Goal: Task Accomplishment & Management: Use online tool/utility

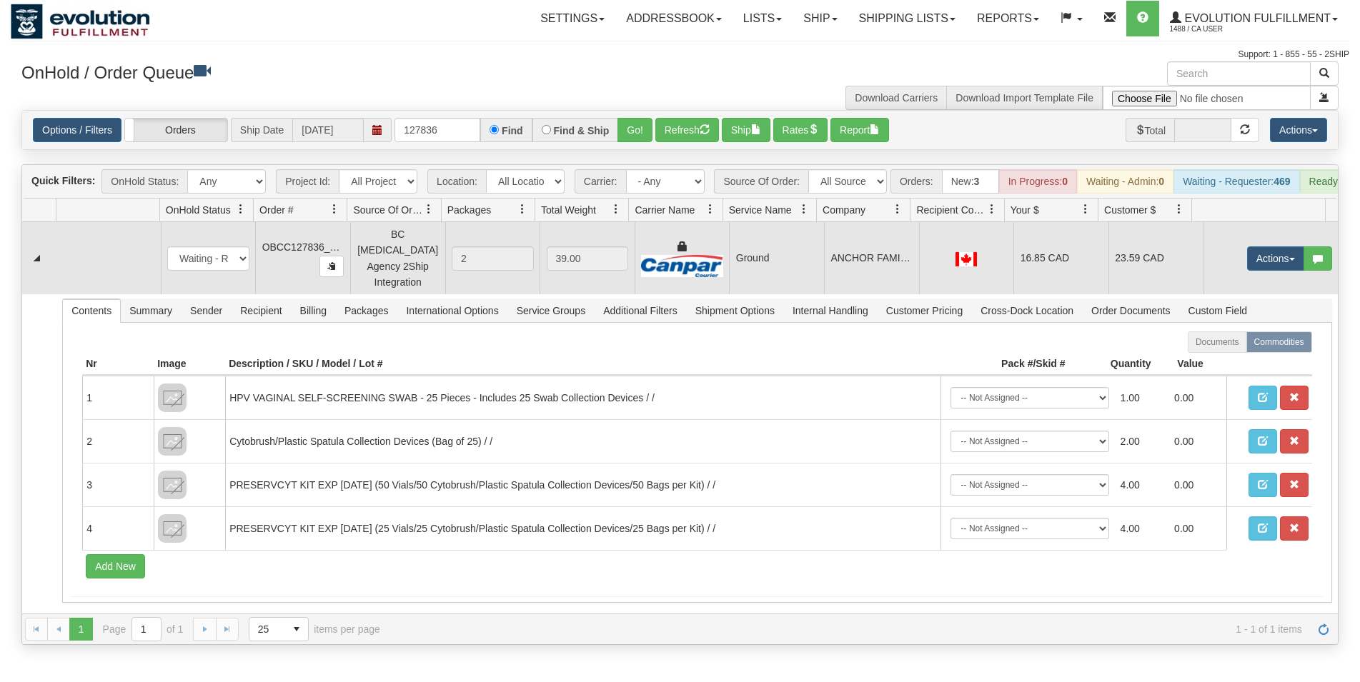
click at [782, 272] on td "Ground" at bounding box center [776, 258] width 95 height 72
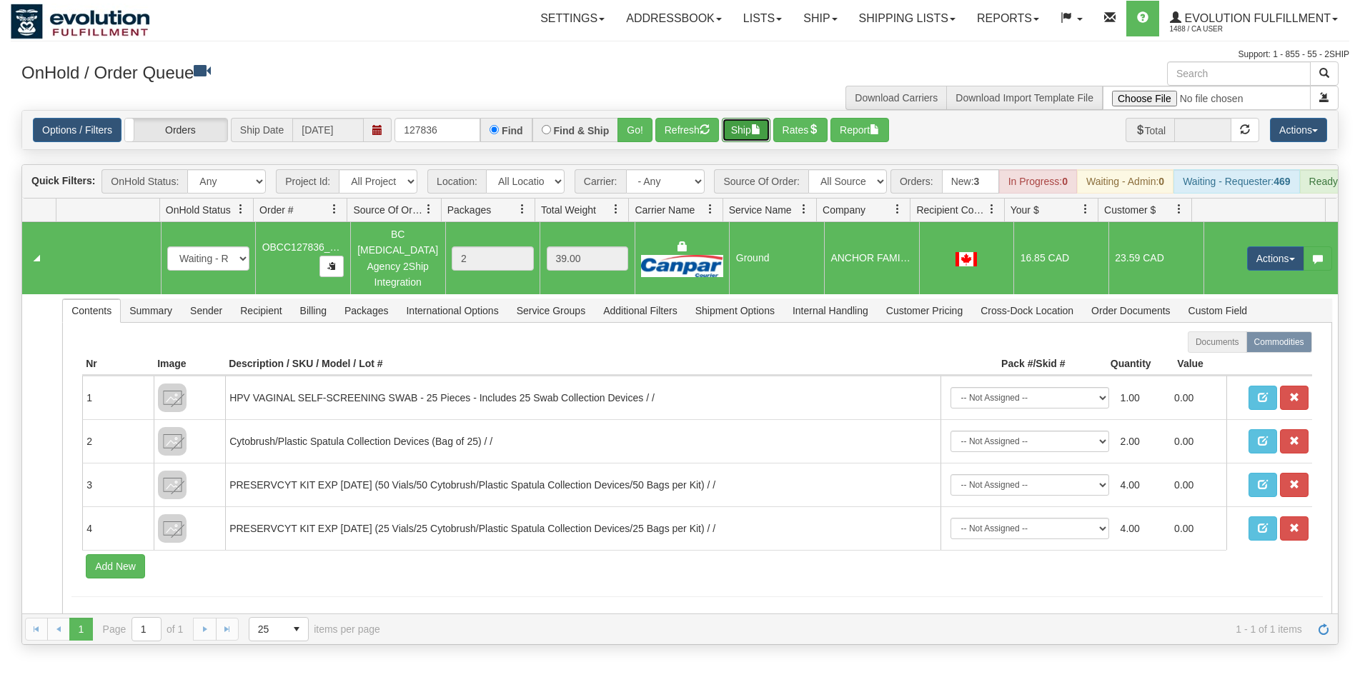
click at [749, 137] on button "Ship" at bounding box center [746, 130] width 49 height 24
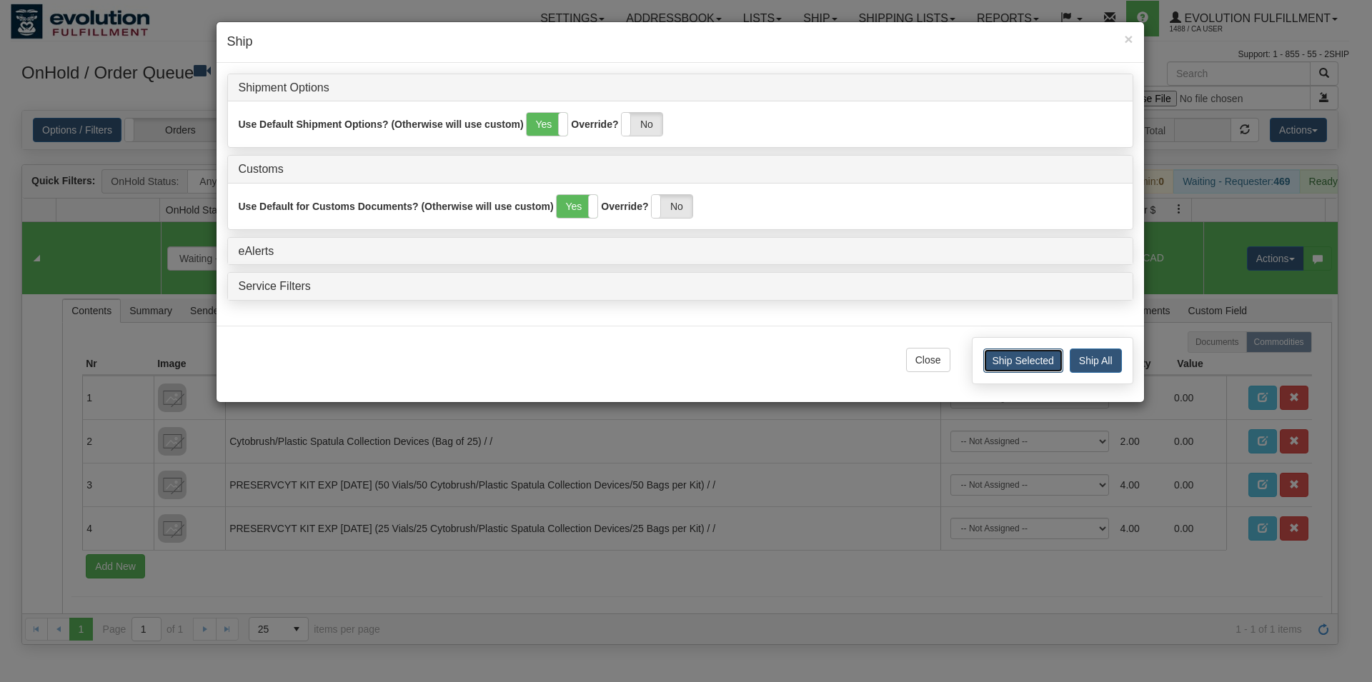
click at [1004, 364] on button "Ship Selected" at bounding box center [1023, 361] width 80 height 24
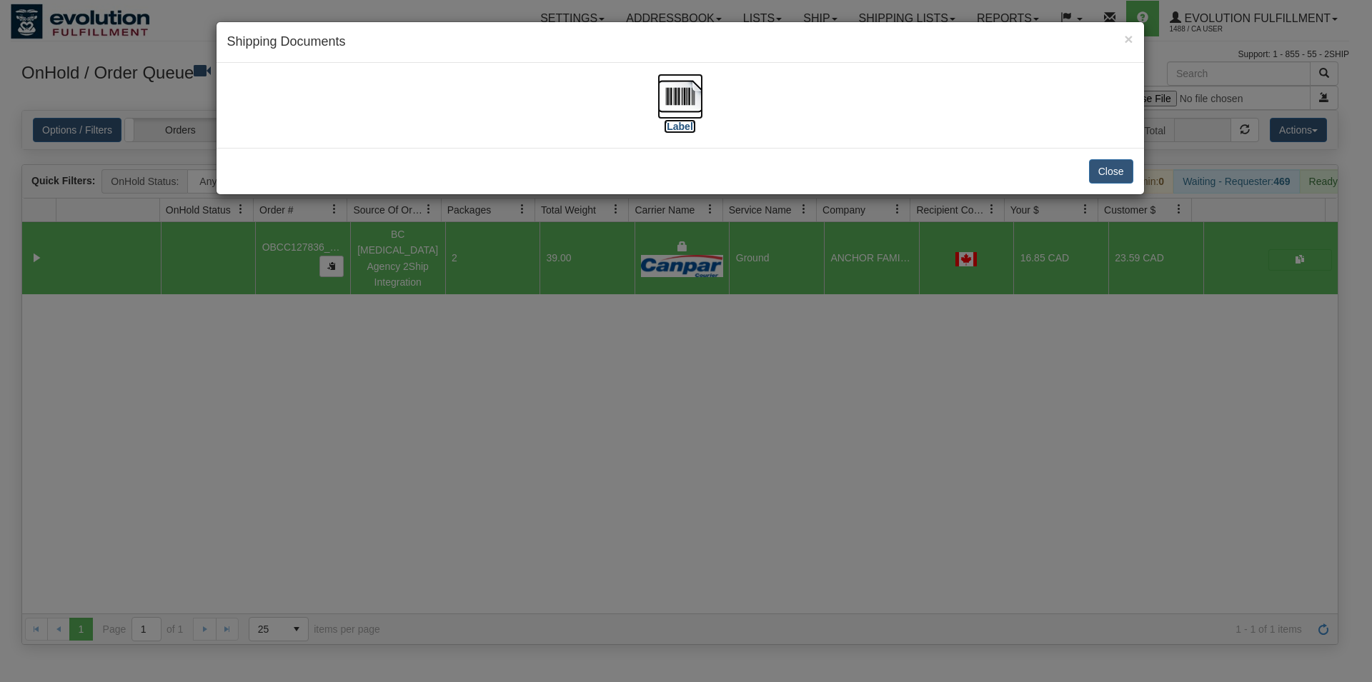
click at [684, 99] on img at bounding box center [680, 97] width 46 height 46
click at [1094, 168] on button "Close" at bounding box center [1111, 171] width 44 height 24
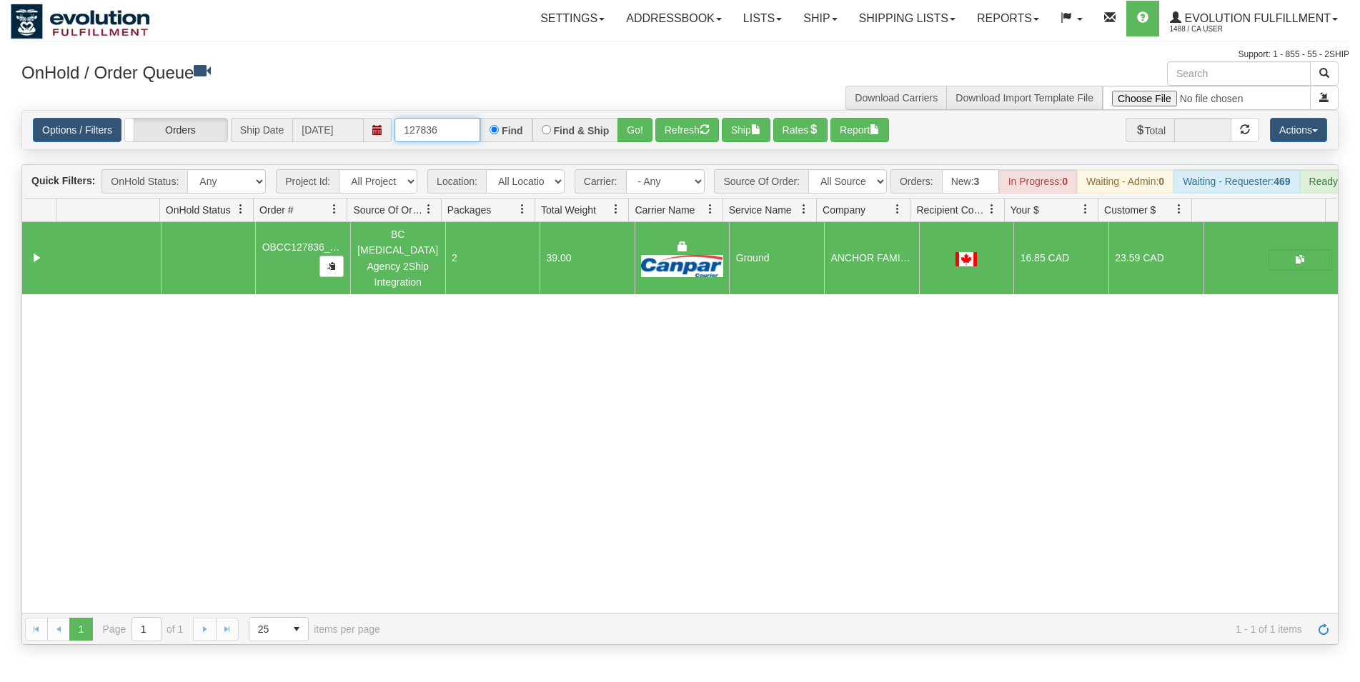
drag, startPoint x: 432, startPoint y: 132, endPoint x: 33, endPoint y: 250, distance: 415.7
click at [431, 138] on input "127836" at bounding box center [437, 130] width 86 height 24
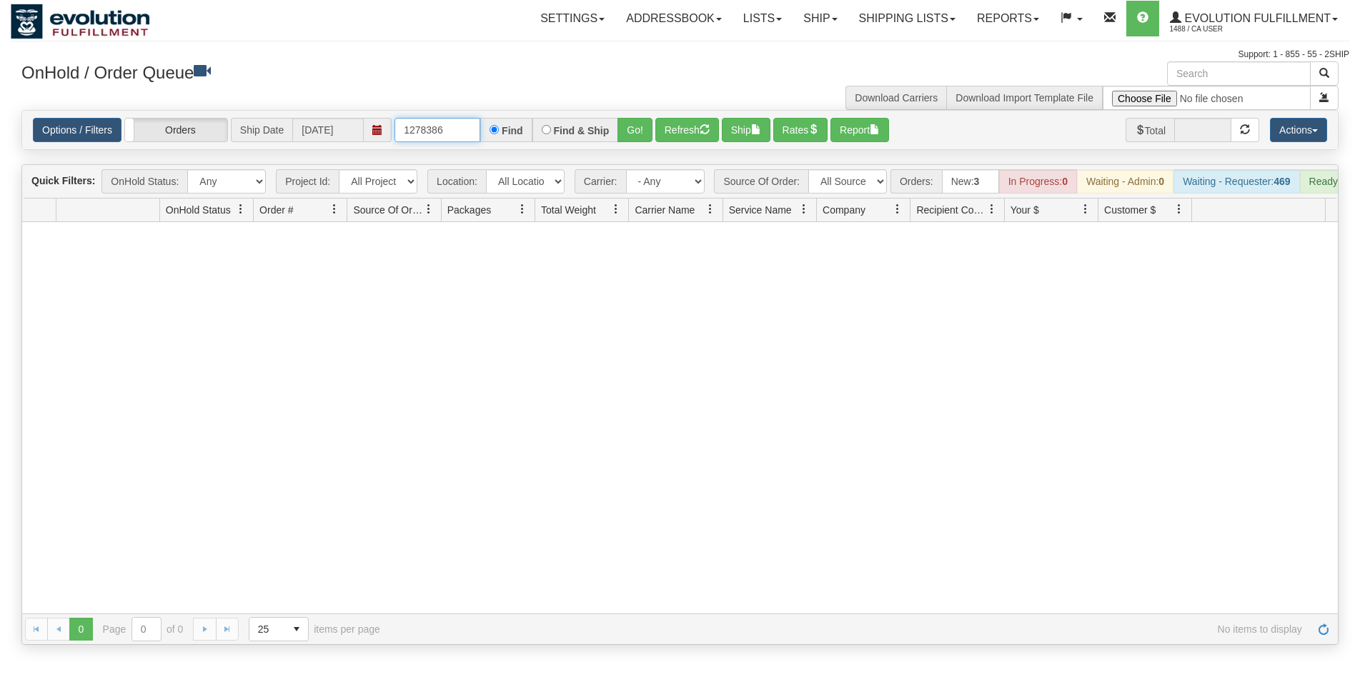
drag, startPoint x: 438, startPoint y: 129, endPoint x: 453, endPoint y: 128, distance: 15.1
click at [453, 128] on input "1278386" at bounding box center [437, 130] width 86 height 24
click at [645, 129] on button "Go!" at bounding box center [634, 130] width 35 height 24
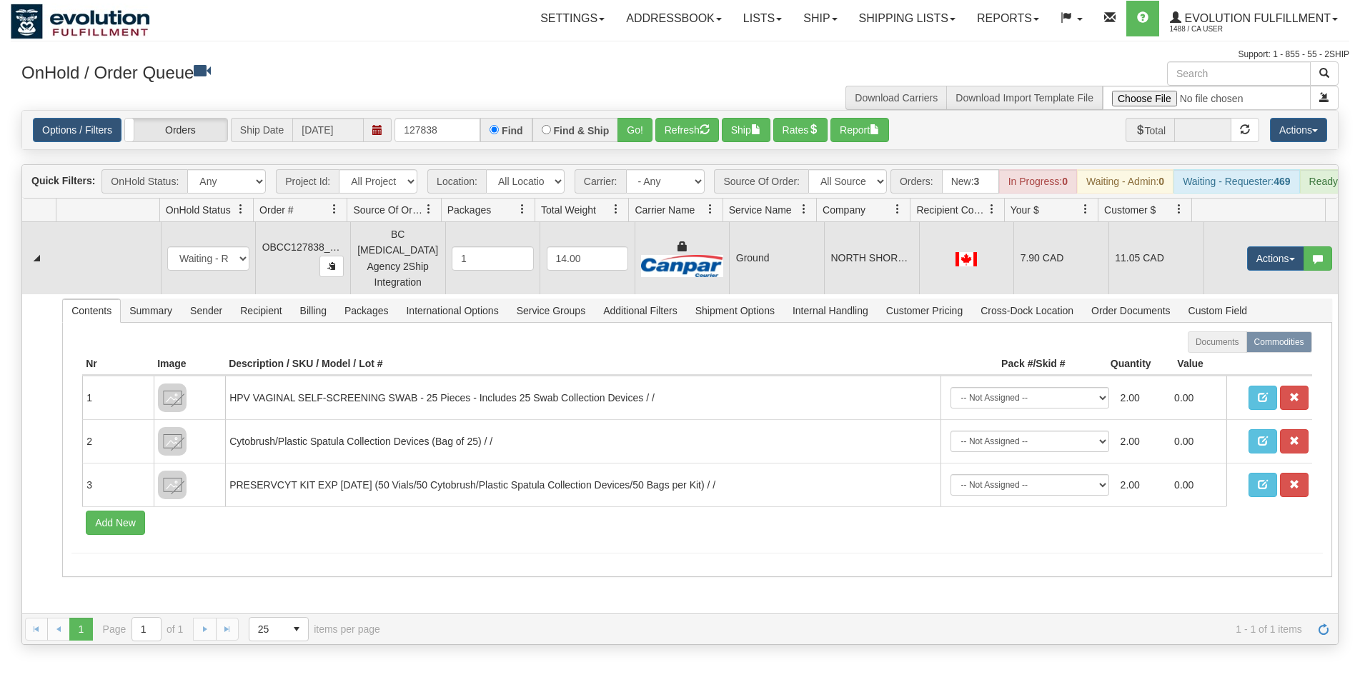
click at [815, 268] on td "Ground" at bounding box center [776, 258] width 95 height 72
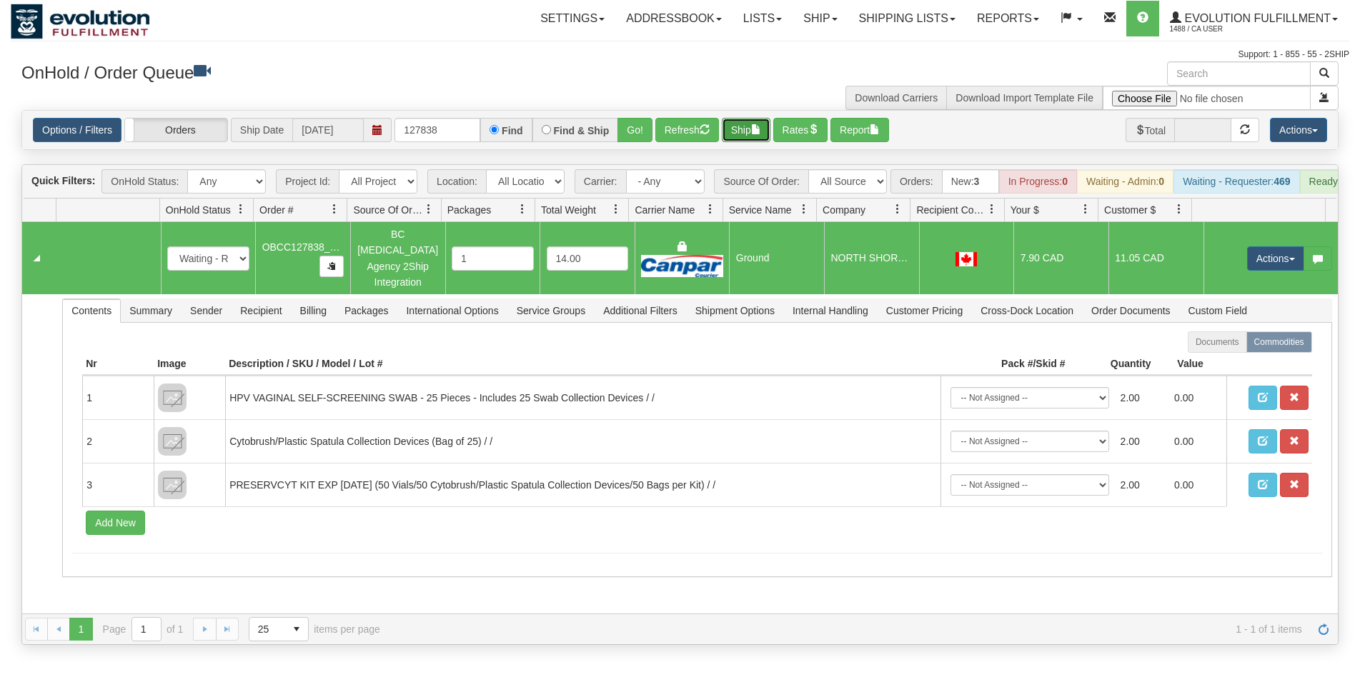
click at [758, 133] on span "button" at bounding box center [756, 129] width 10 height 10
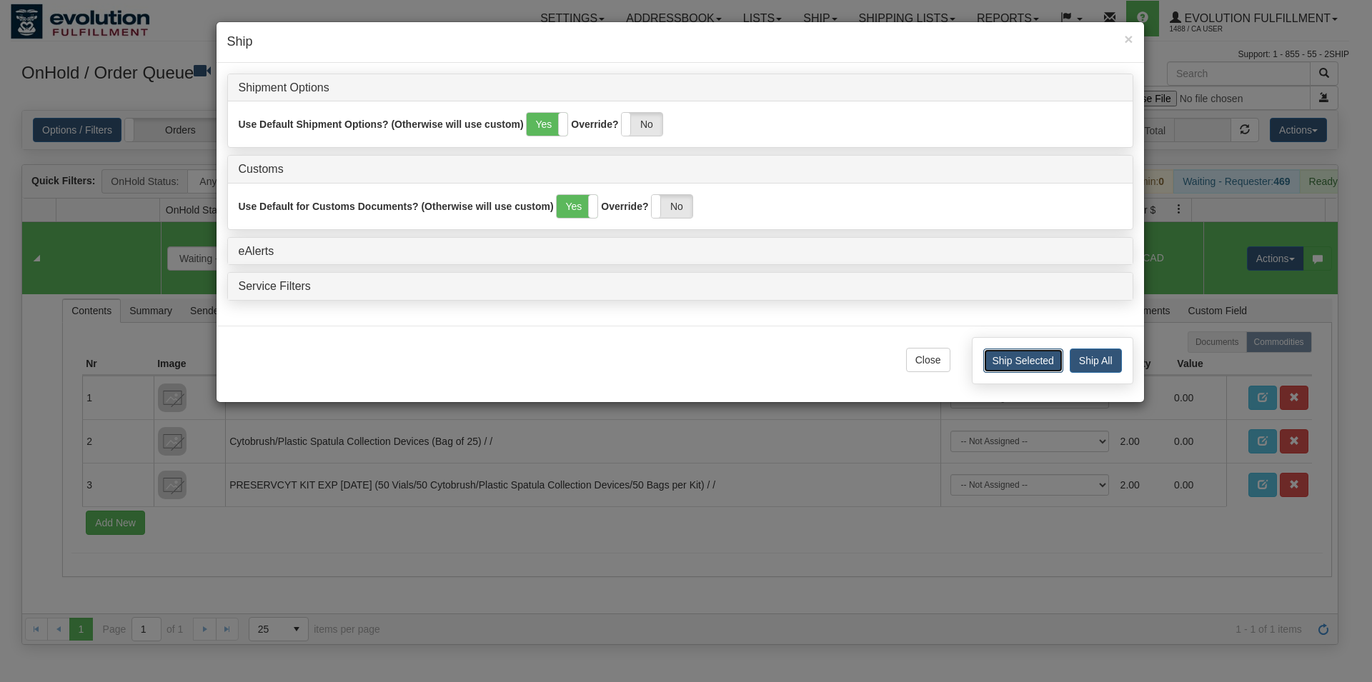
click at [990, 359] on button "Ship Selected" at bounding box center [1023, 361] width 80 height 24
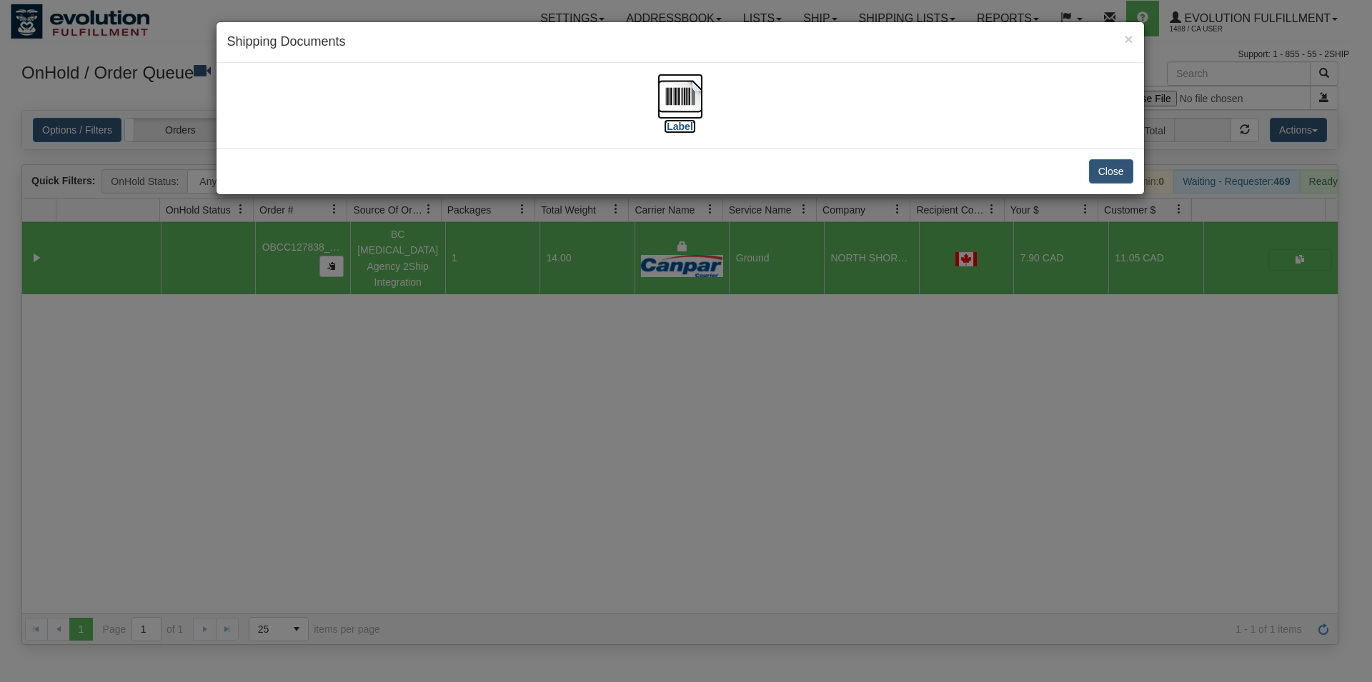
click at [689, 95] on img at bounding box center [680, 97] width 46 height 46
drag, startPoint x: 1107, startPoint y: 174, endPoint x: 892, endPoint y: 180, distance: 215.1
click at [1108, 174] on button "Close" at bounding box center [1111, 171] width 44 height 24
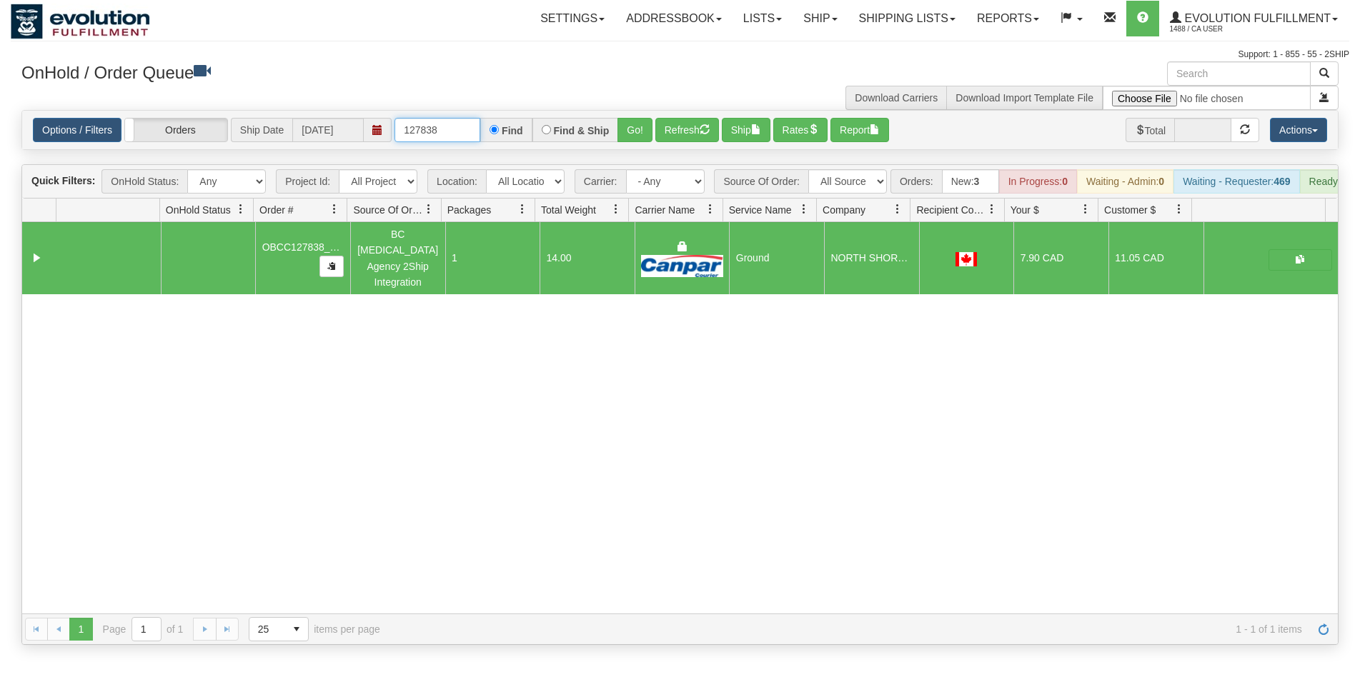
drag, startPoint x: 424, startPoint y: 135, endPoint x: 368, endPoint y: 201, distance: 86.2
click at [442, 141] on input "127838" at bounding box center [437, 130] width 86 height 24
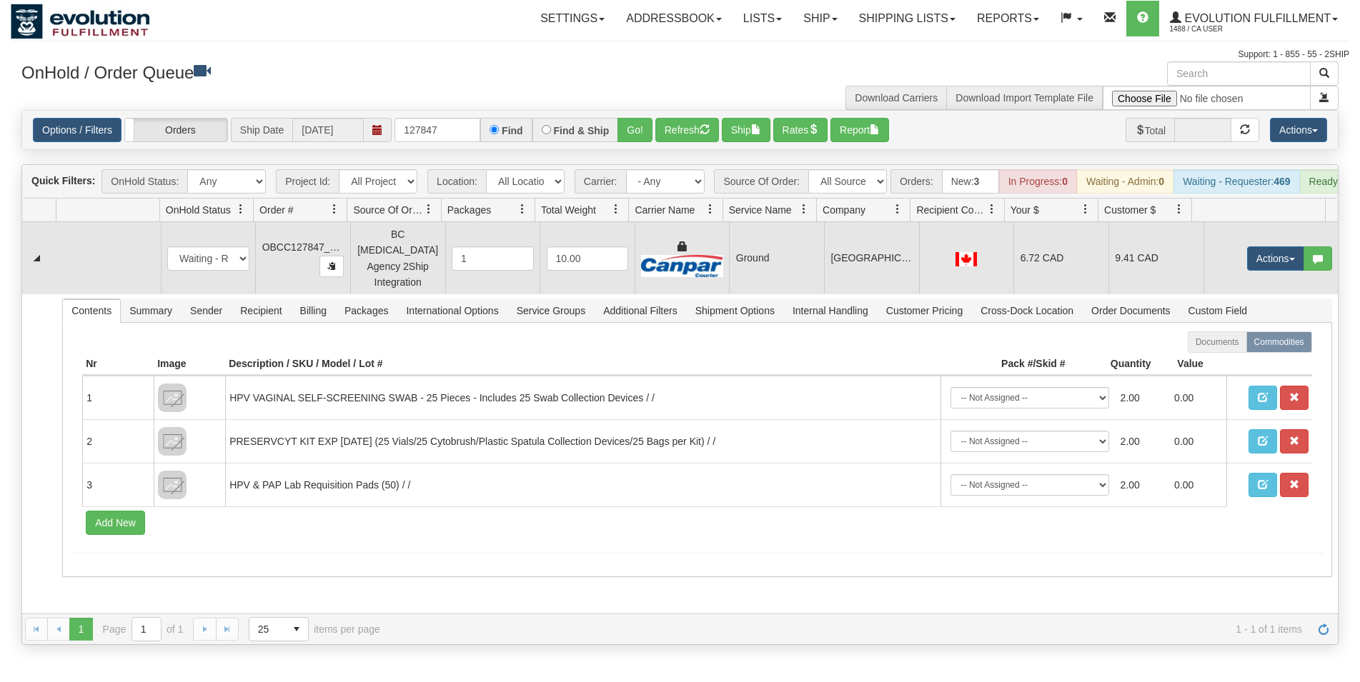
click at [879, 251] on td "[GEOGRAPHIC_DATA]" at bounding box center [871, 258] width 95 height 72
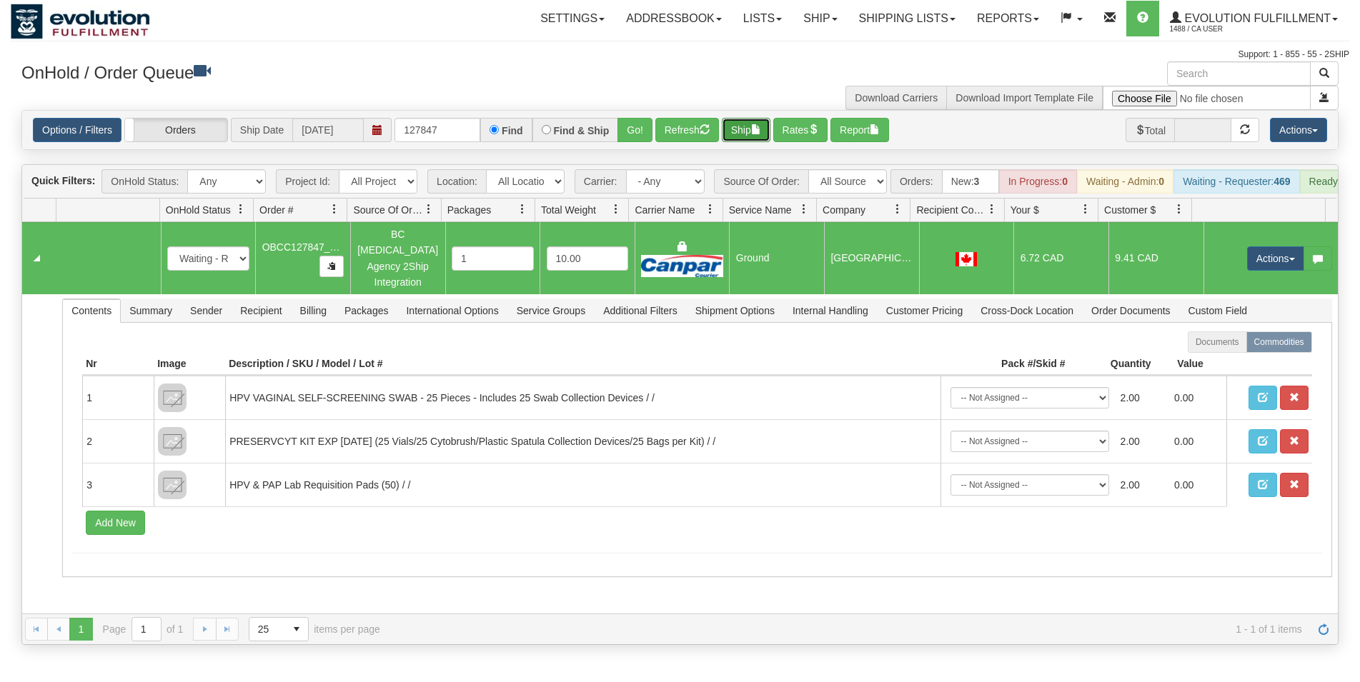
click at [742, 121] on button "Ship" at bounding box center [746, 130] width 49 height 24
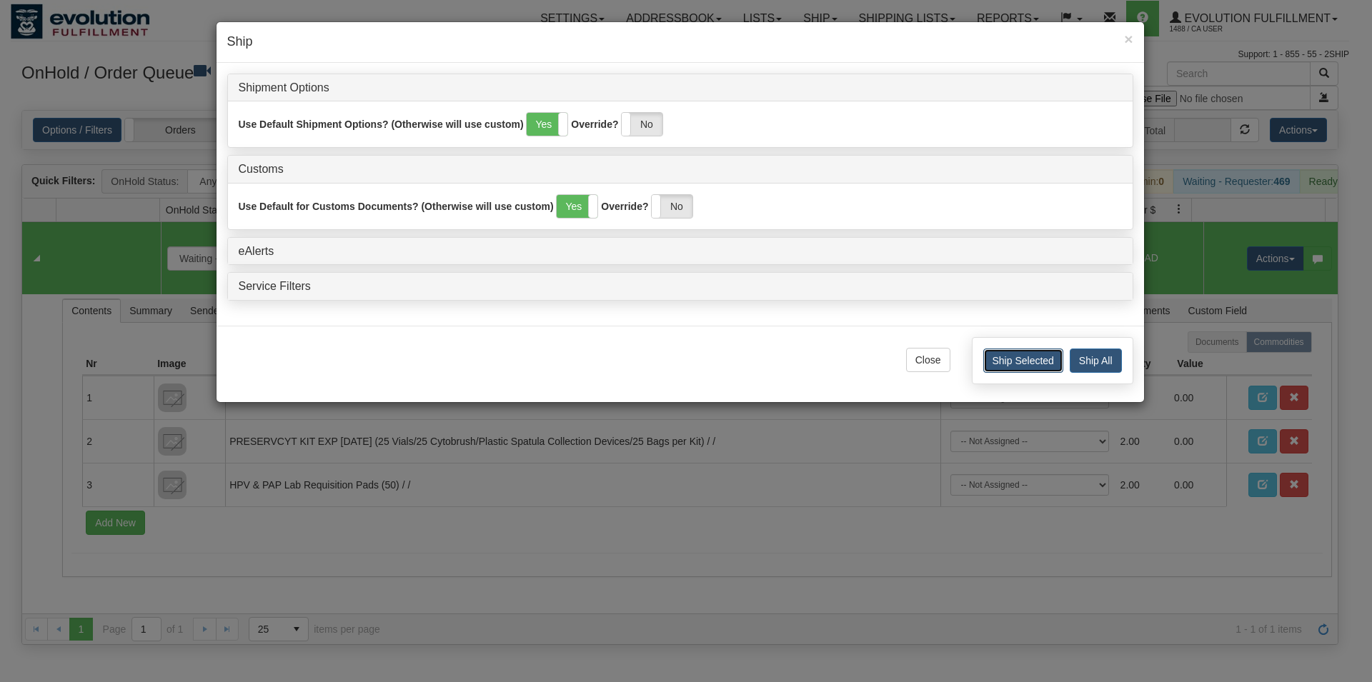
click at [992, 362] on button "Ship Selected" at bounding box center [1023, 361] width 80 height 24
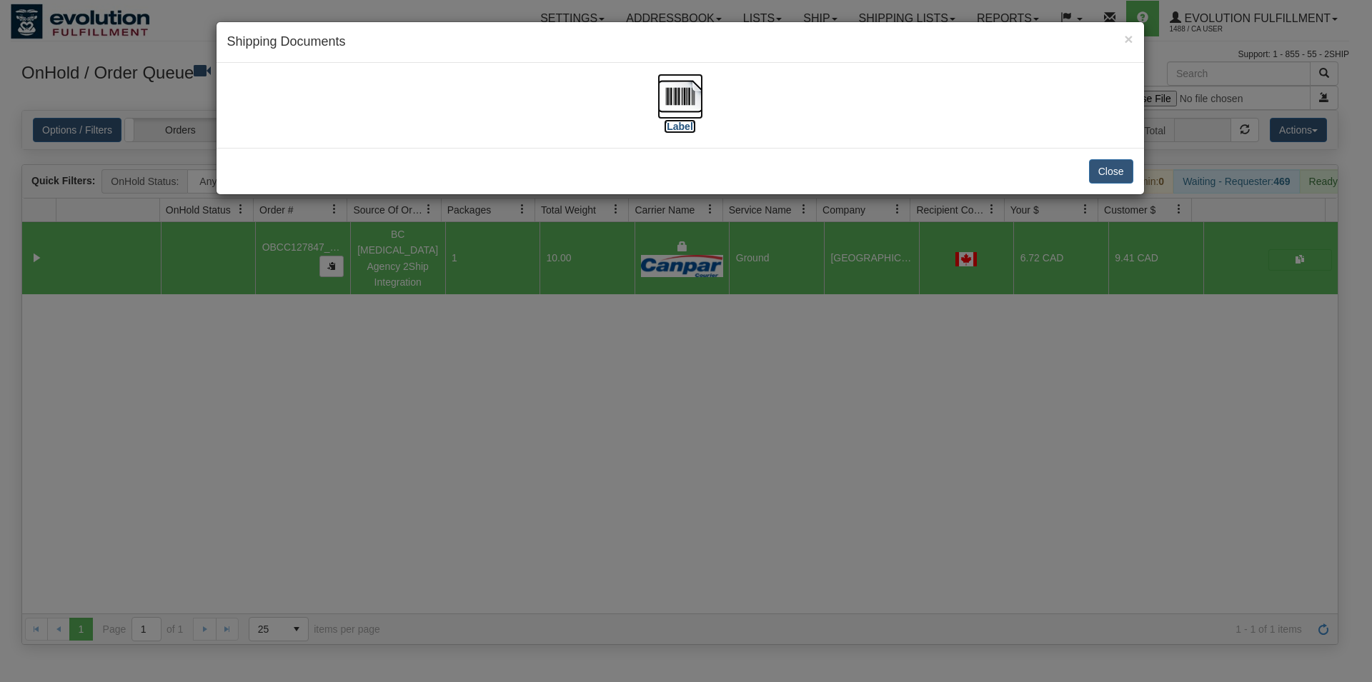
click at [679, 100] on img at bounding box center [680, 97] width 46 height 46
click at [1108, 172] on button "Close" at bounding box center [1111, 171] width 44 height 24
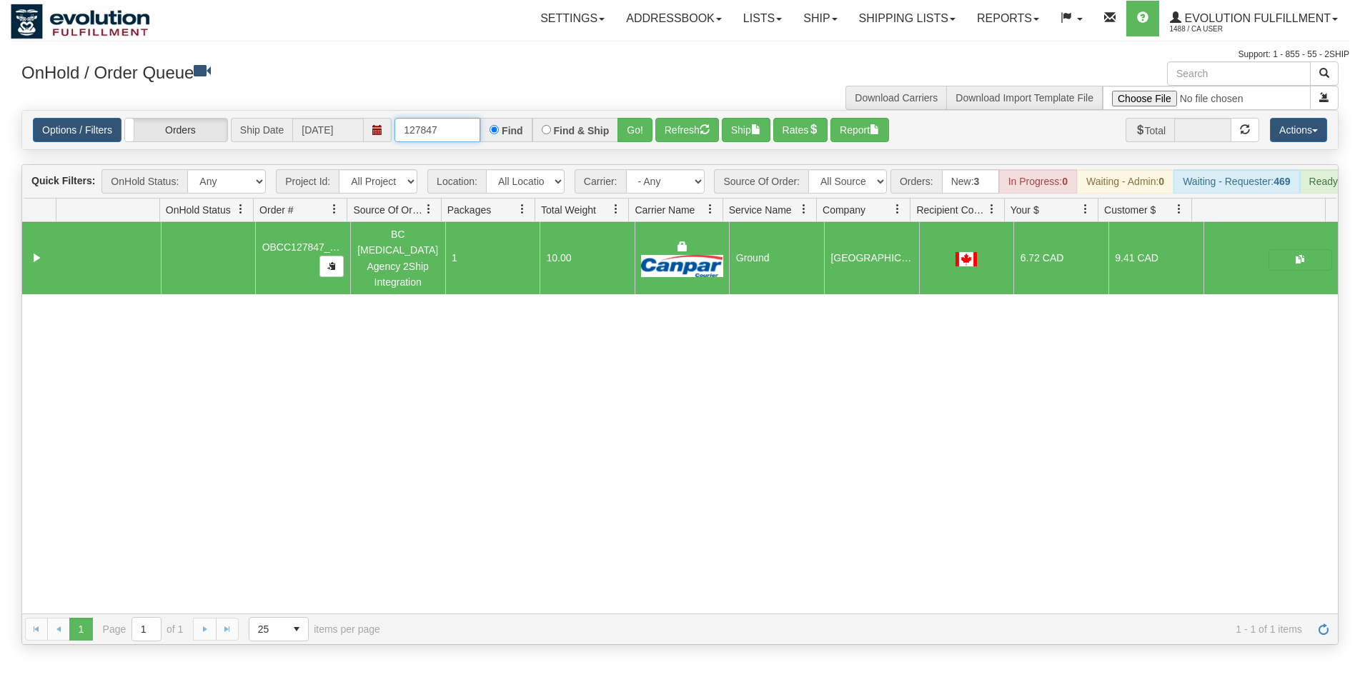
click at [439, 131] on input "127847" at bounding box center [437, 130] width 86 height 24
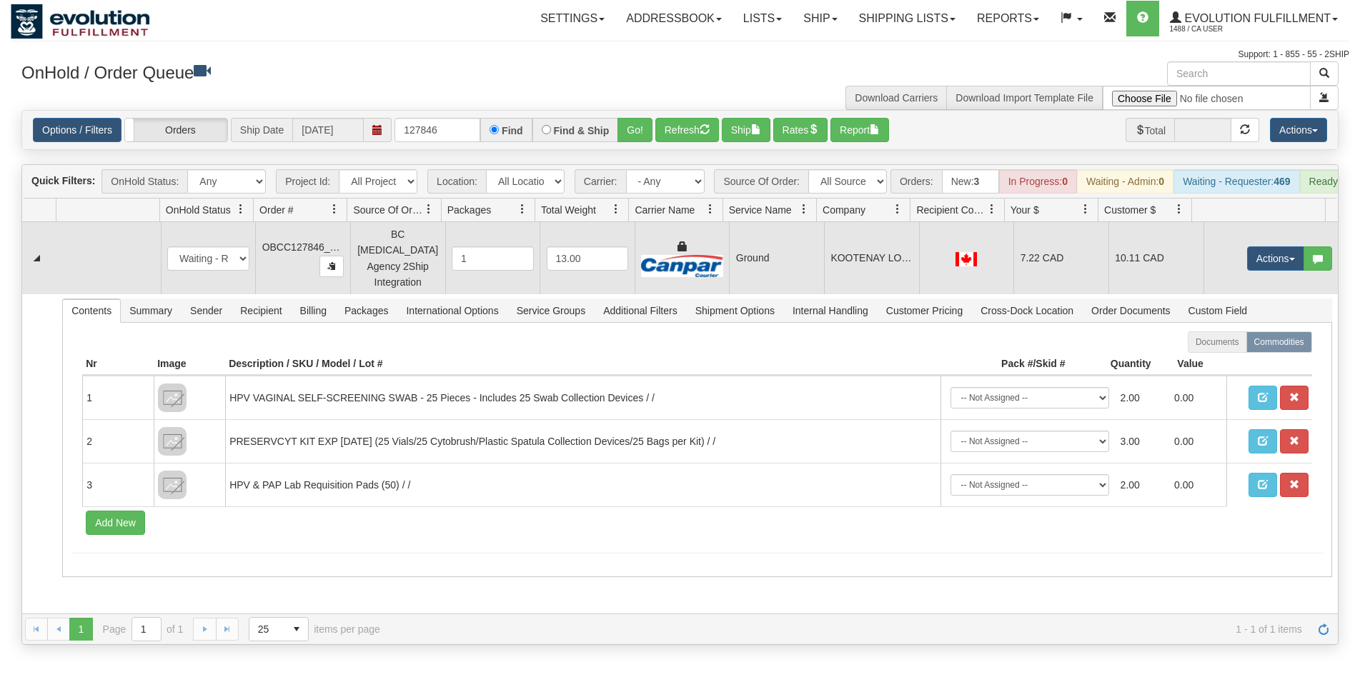
click at [932, 279] on td at bounding box center [966, 258] width 95 height 72
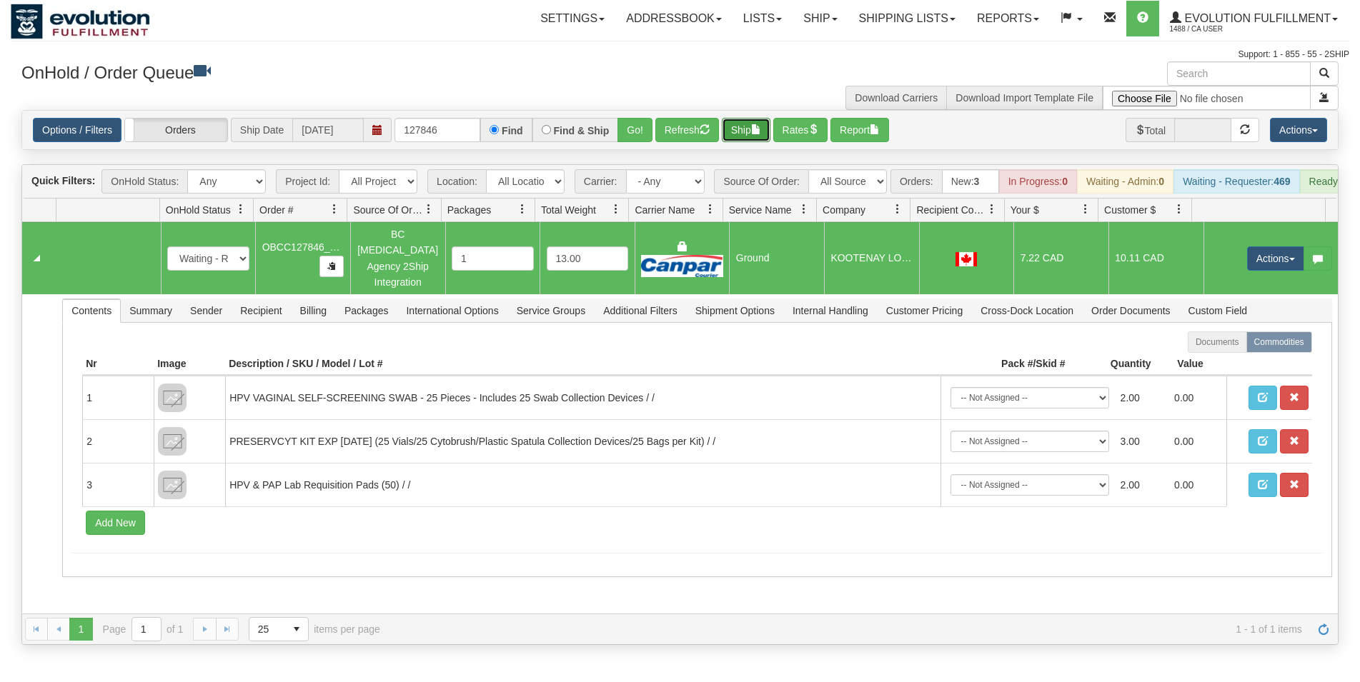
click at [755, 126] on button "Ship" at bounding box center [746, 130] width 49 height 24
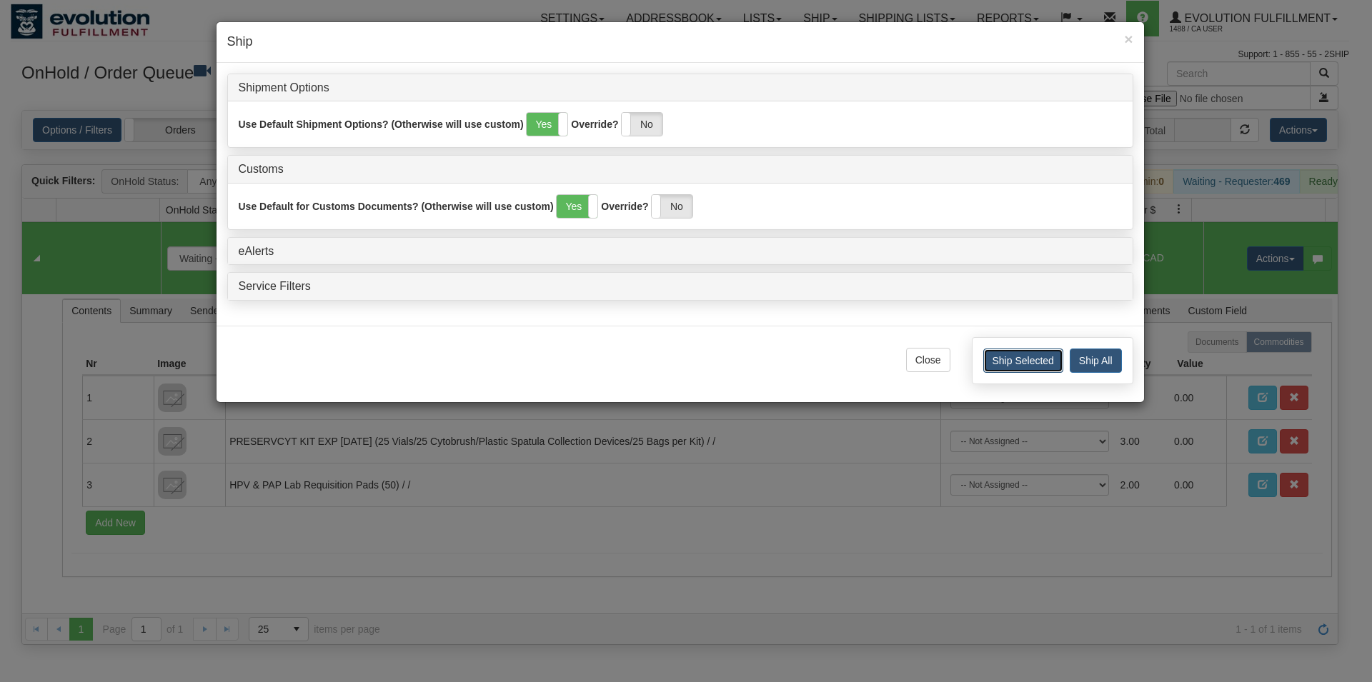
click at [993, 356] on button "Ship Selected" at bounding box center [1023, 361] width 80 height 24
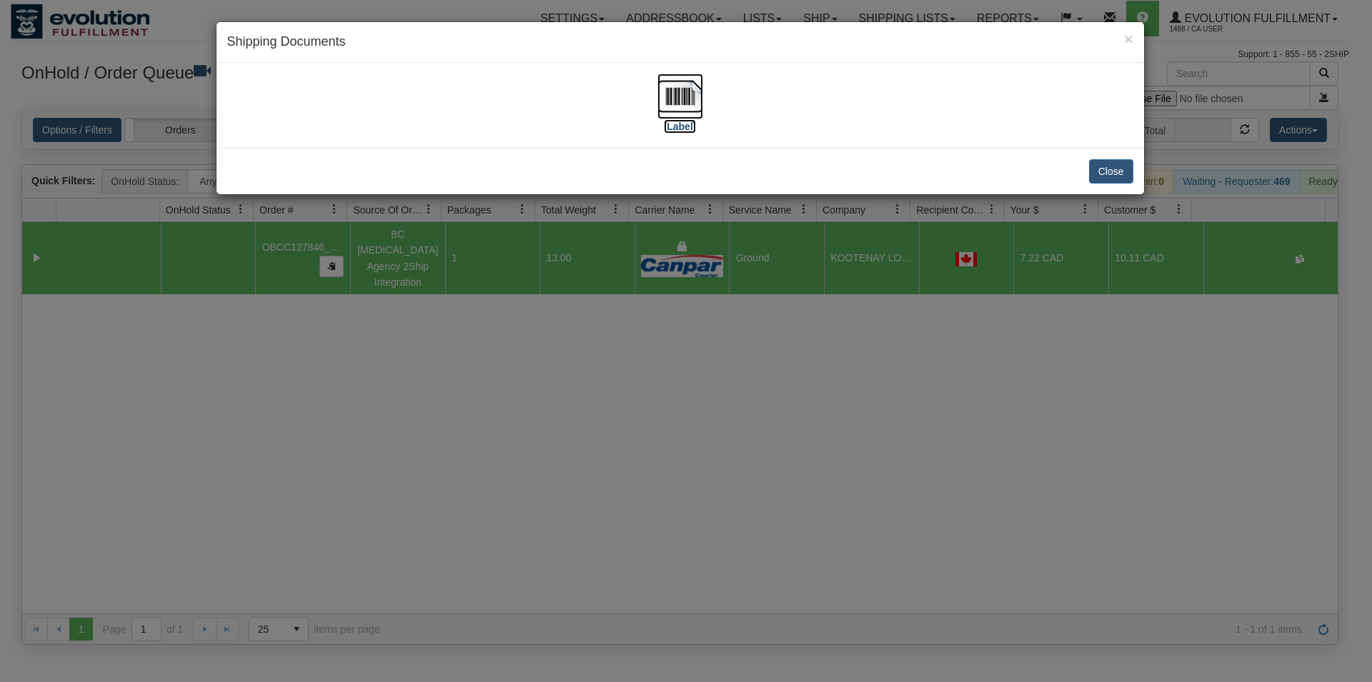
click at [677, 103] on img at bounding box center [680, 97] width 46 height 46
click at [1099, 179] on button "Close" at bounding box center [1111, 171] width 44 height 24
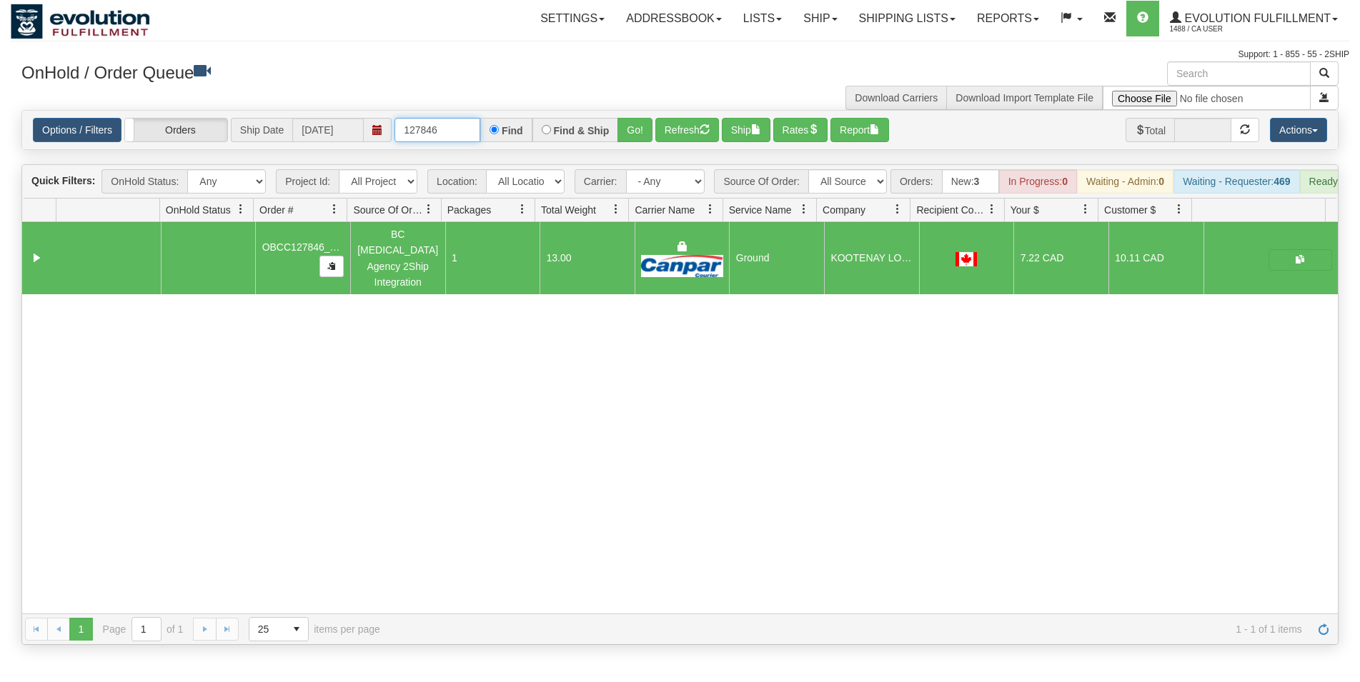
click at [447, 131] on input "127846" at bounding box center [437, 130] width 86 height 24
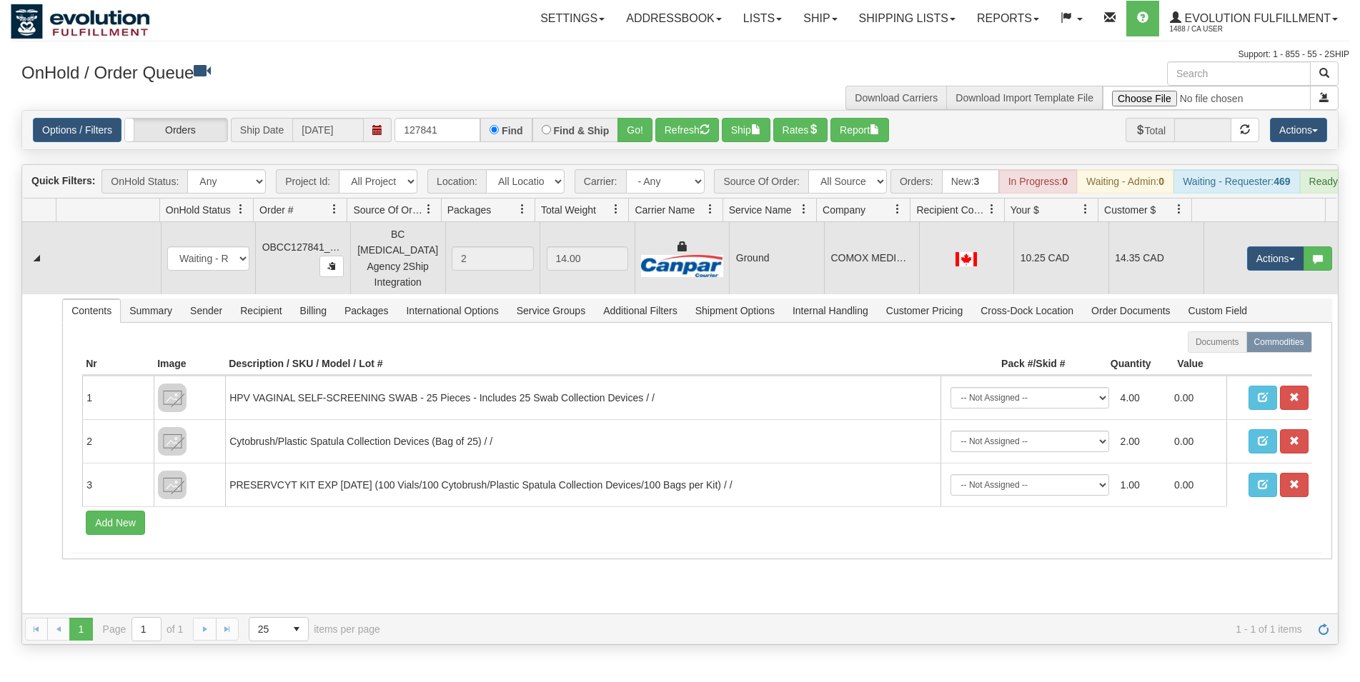
drag, startPoint x: 785, startPoint y: 248, endPoint x: 772, endPoint y: 196, distance: 53.2
click at [785, 249] on td "Ground" at bounding box center [776, 258] width 95 height 72
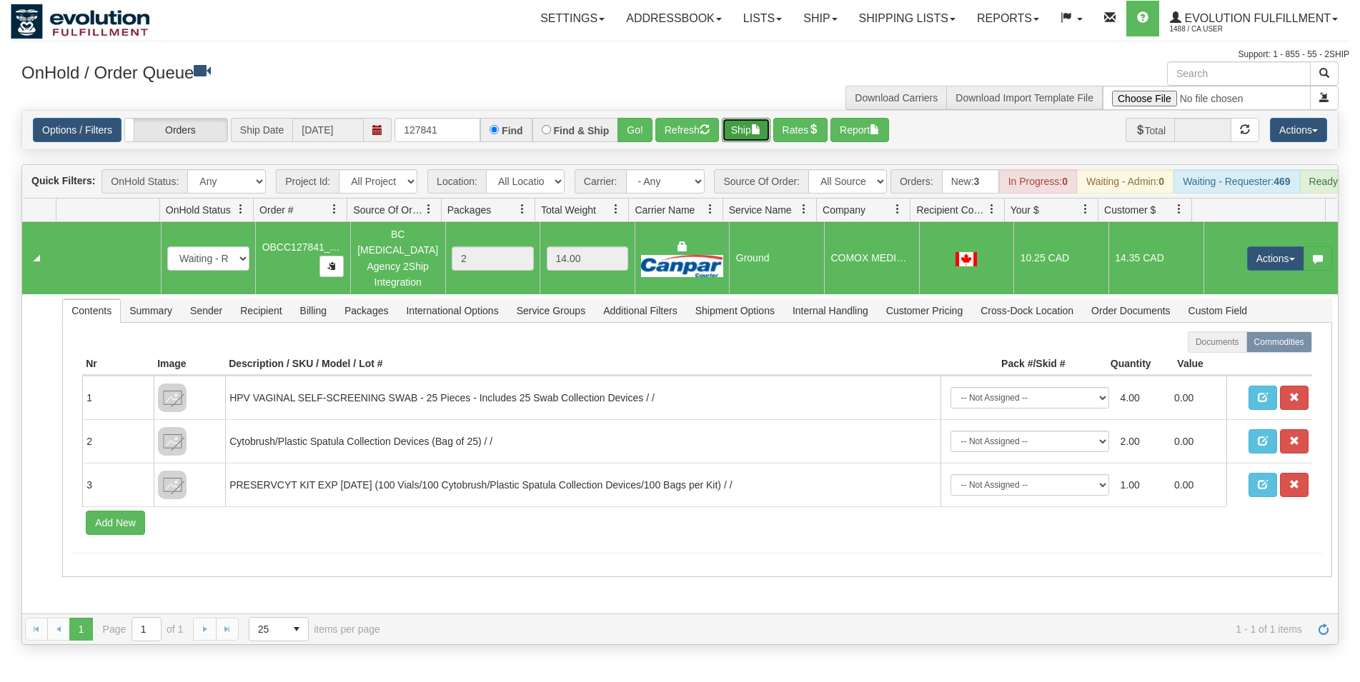
click at [747, 131] on button "Ship" at bounding box center [746, 130] width 49 height 24
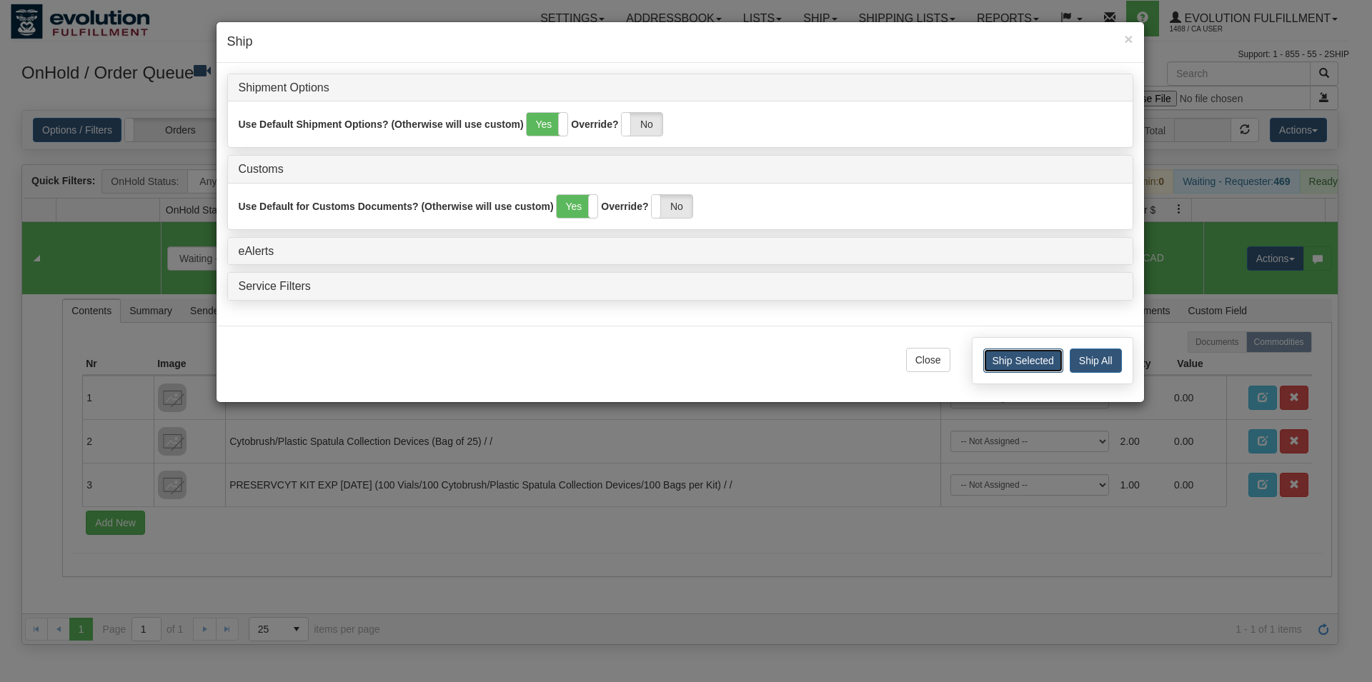
click at [997, 364] on button "Ship Selected" at bounding box center [1023, 361] width 80 height 24
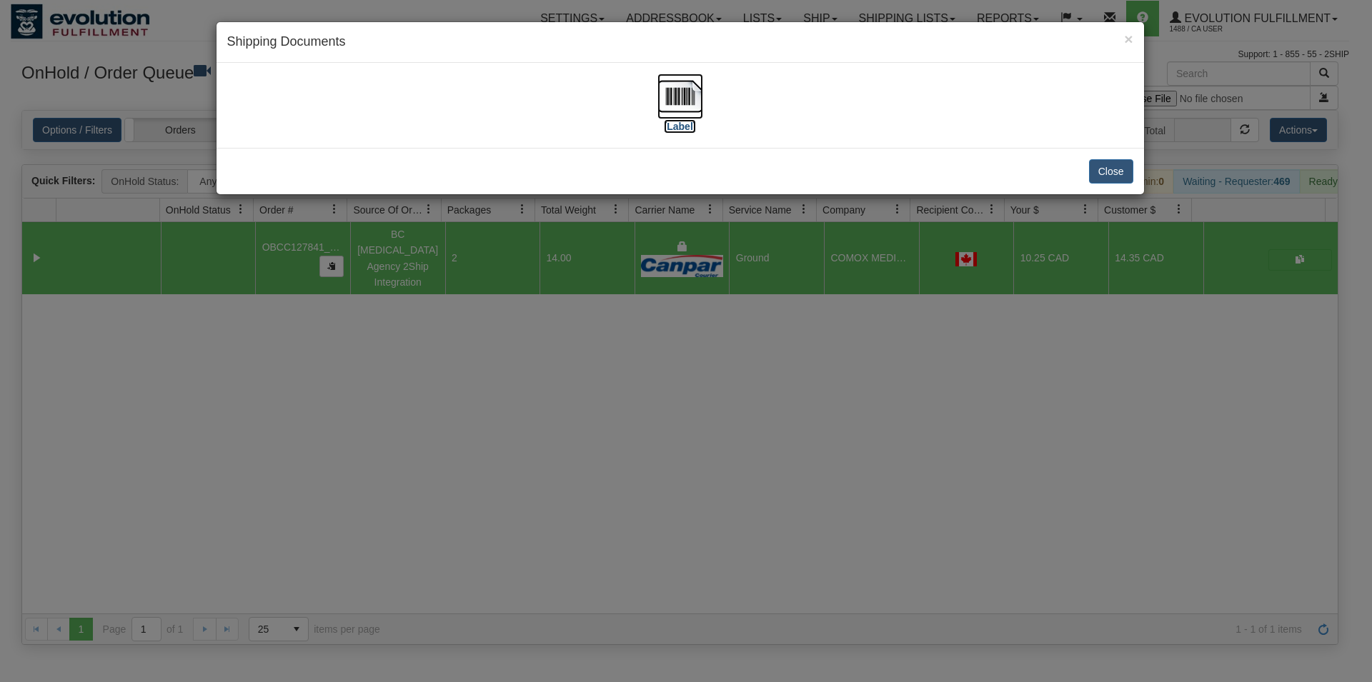
click at [687, 99] on img at bounding box center [680, 97] width 46 height 46
click at [1112, 168] on button "Close" at bounding box center [1111, 171] width 44 height 24
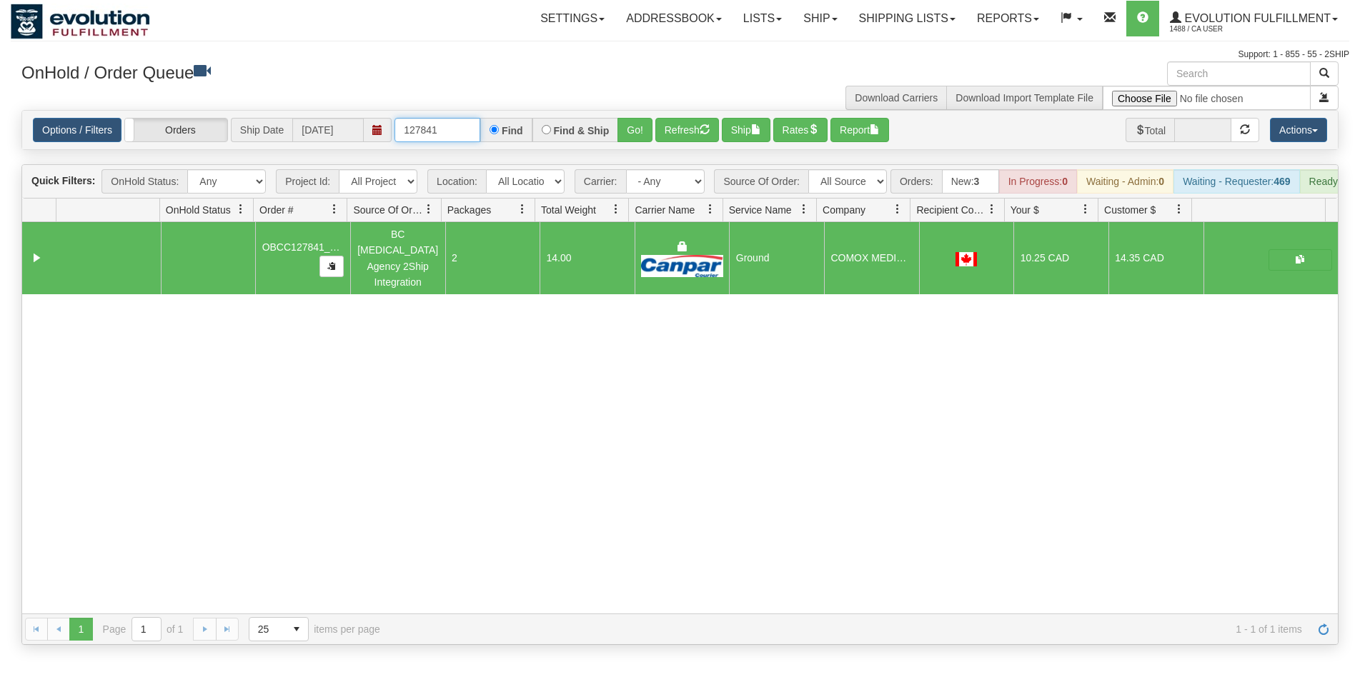
drag, startPoint x: 434, startPoint y: 129, endPoint x: 448, endPoint y: 126, distance: 14.7
click at [448, 126] on input "127841" at bounding box center [437, 130] width 86 height 24
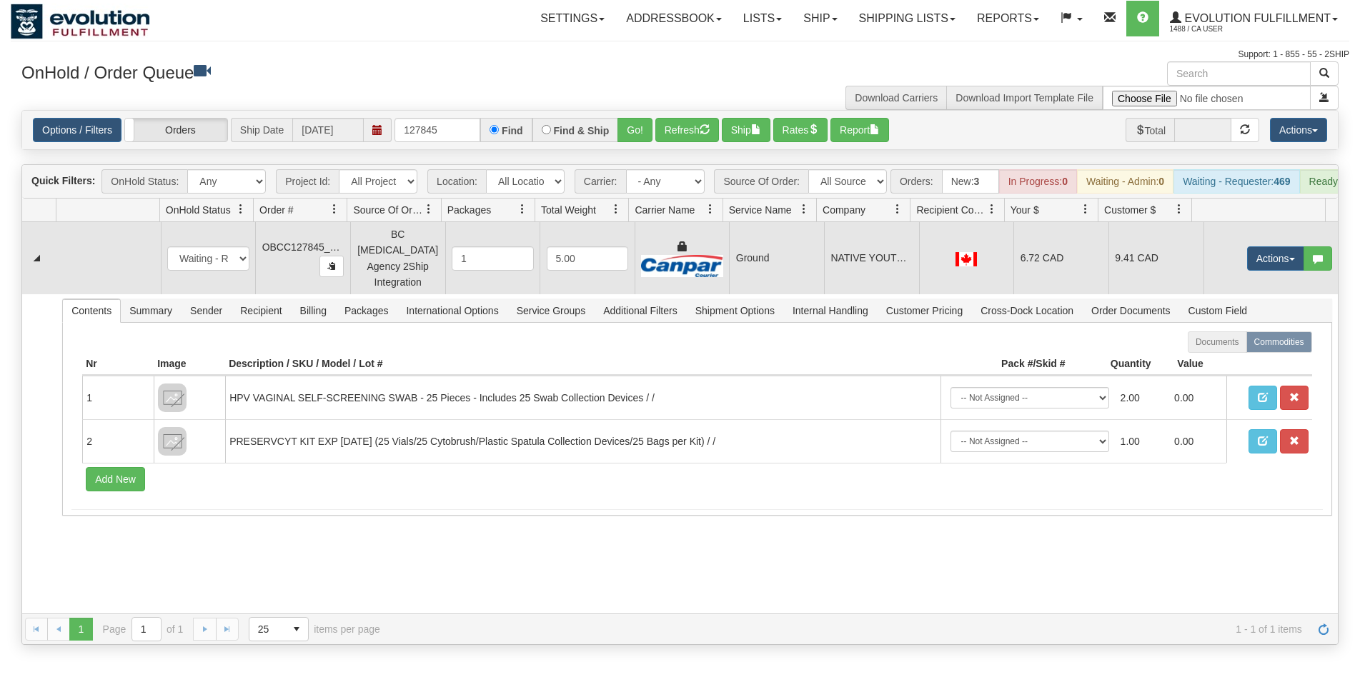
click at [955, 281] on td at bounding box center [966, 258] width 95 height 72
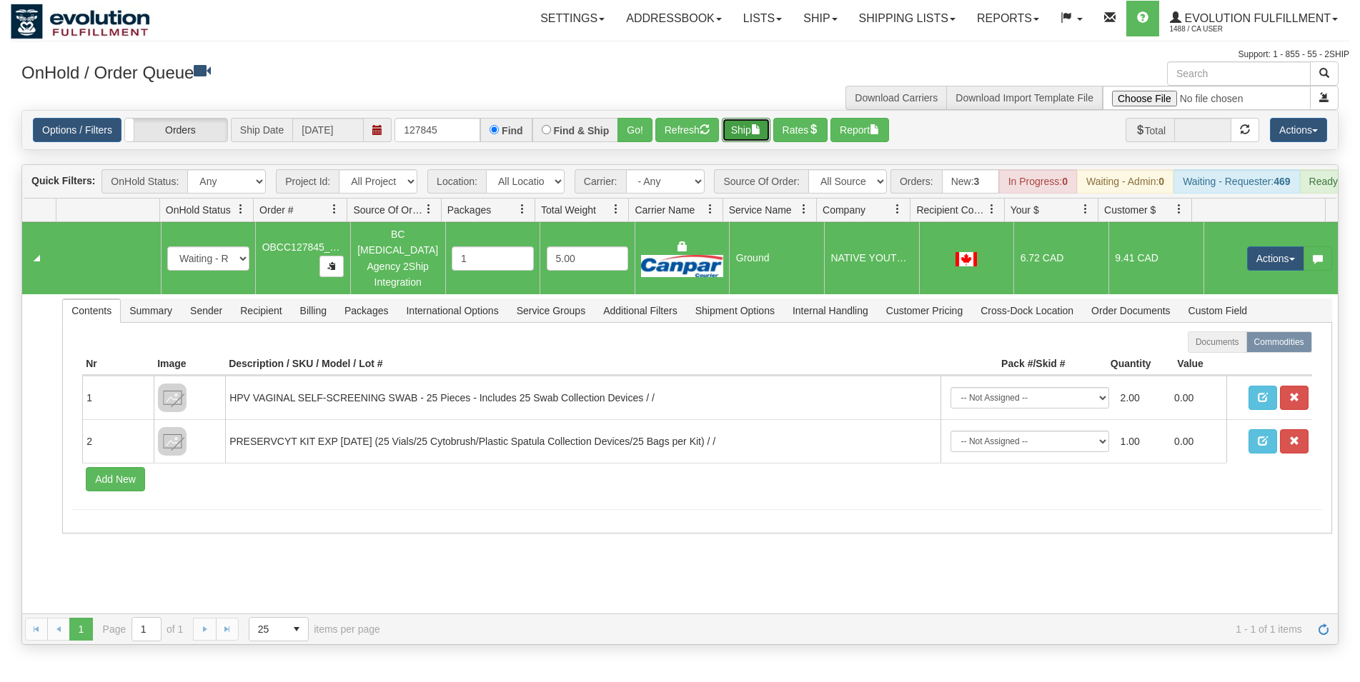
click at [744, 135] on button "Ship" at bounding box center [746, 130] width 49 height 24
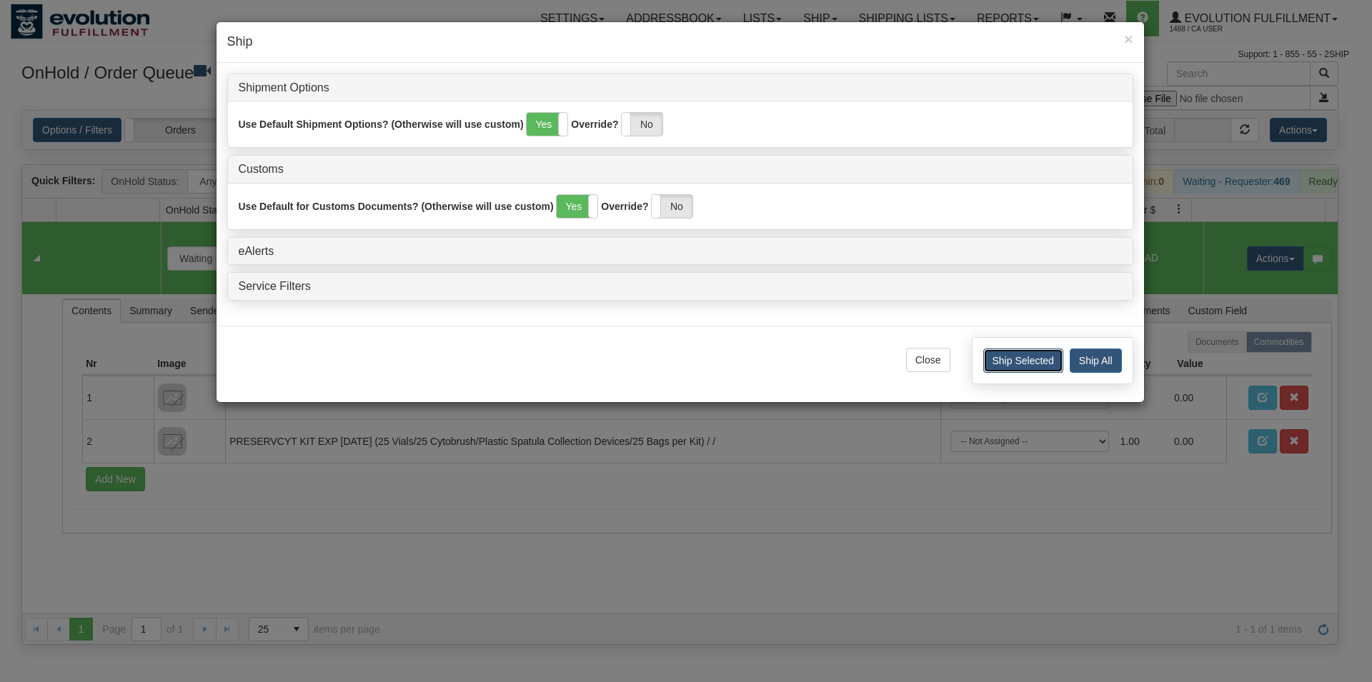
click at [1012, 364] on button "Ship Selected" at bounding box center [1023, 361] width 80 height 24
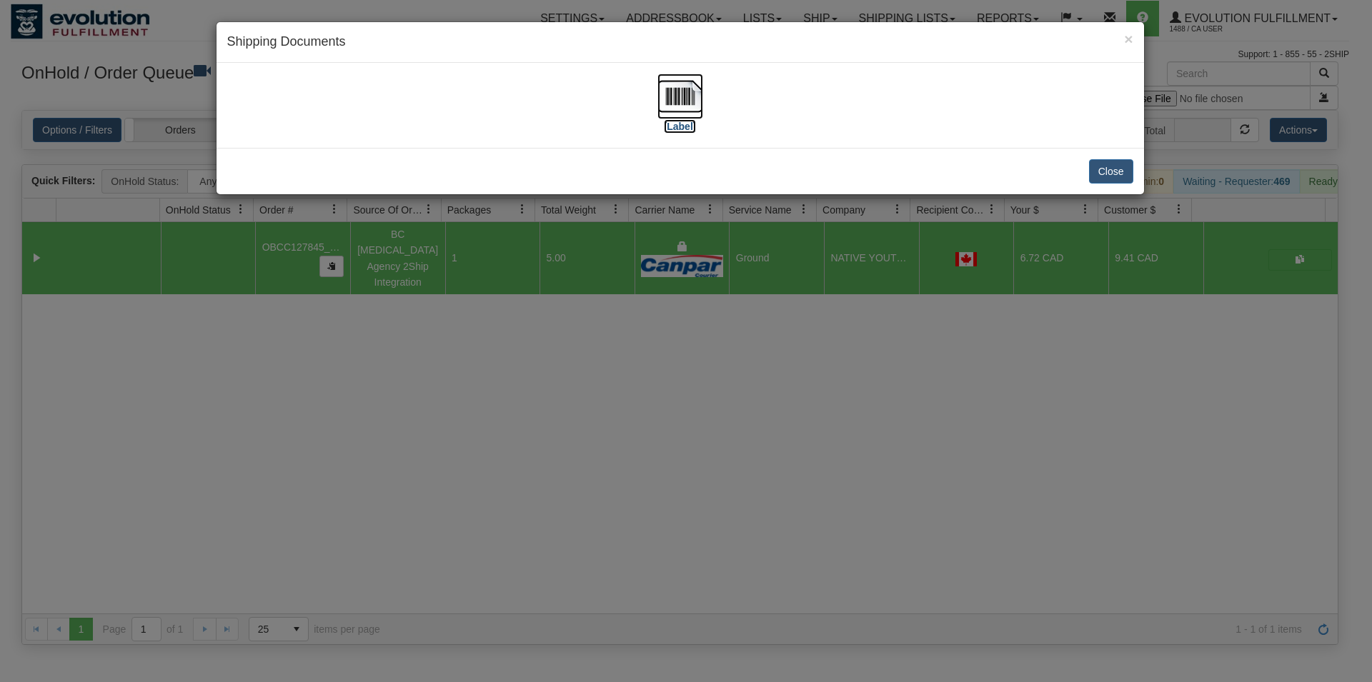
click at [687, 104] on img at bounding box center [680, 97] width 46 height 46
drag, startPoint x: 1083, startPoint y: 160, endPoint x: 1094, endPoint y: 166, distance: 12.1
click at [1084, 161] on div "Close" at bounding box center [679, 171] width 927 height 46
click at [1094, 166] on button "Close" at bounding box center [1111, 171] width 44 height 24
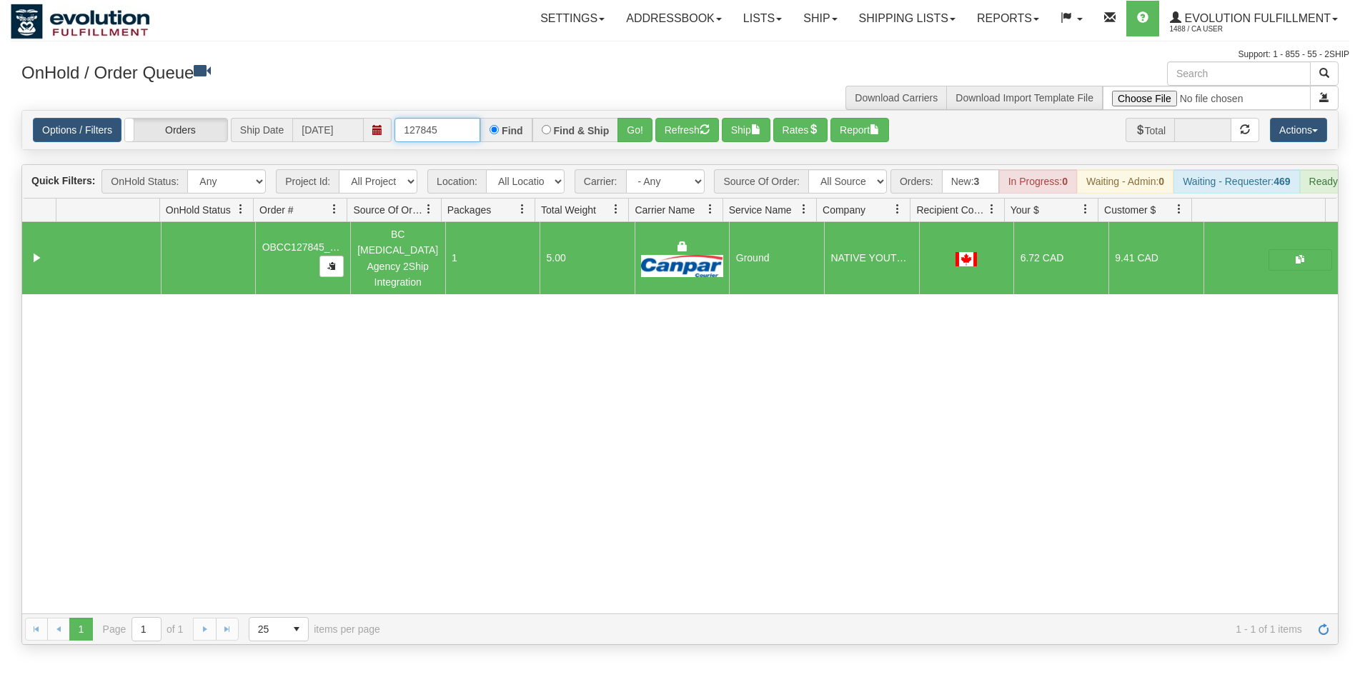
drag, startPoint x: 432, startPoint y: 129, endPoint x: 448, endPoint y: 127, distance: 15.9
click at [448, 127] on input "127845" at bounding box center [437, 130] width 86 height 24
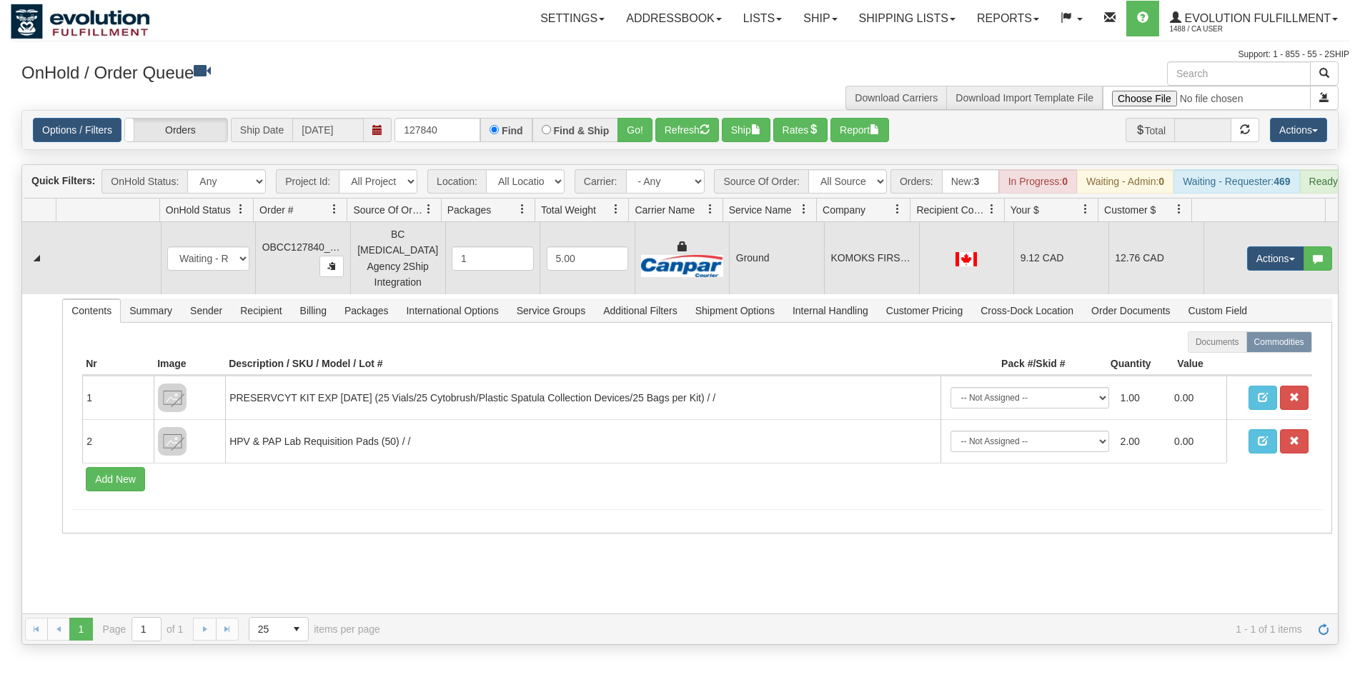
click at [943, 273] on td at bounding box center [966, 258] width 95 height 72
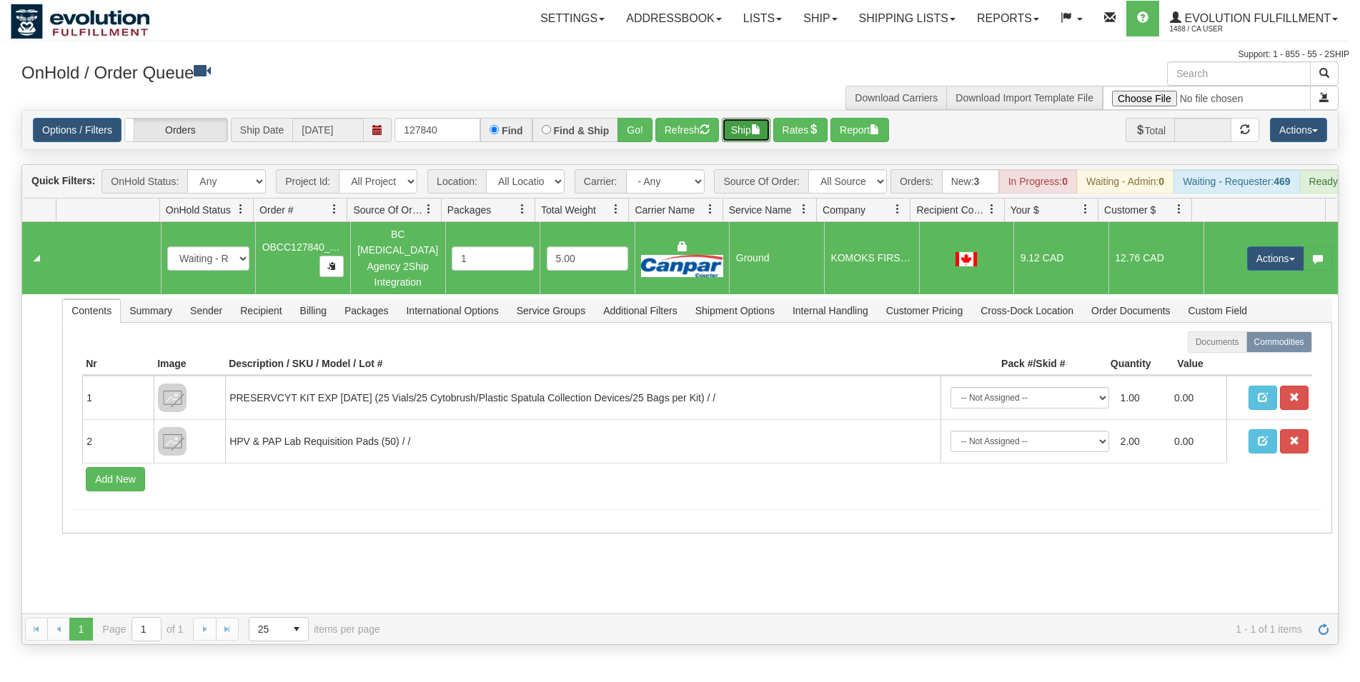
click at [742, 132] on button "Ship" at bounding box center [746, 130] width 49 height 24
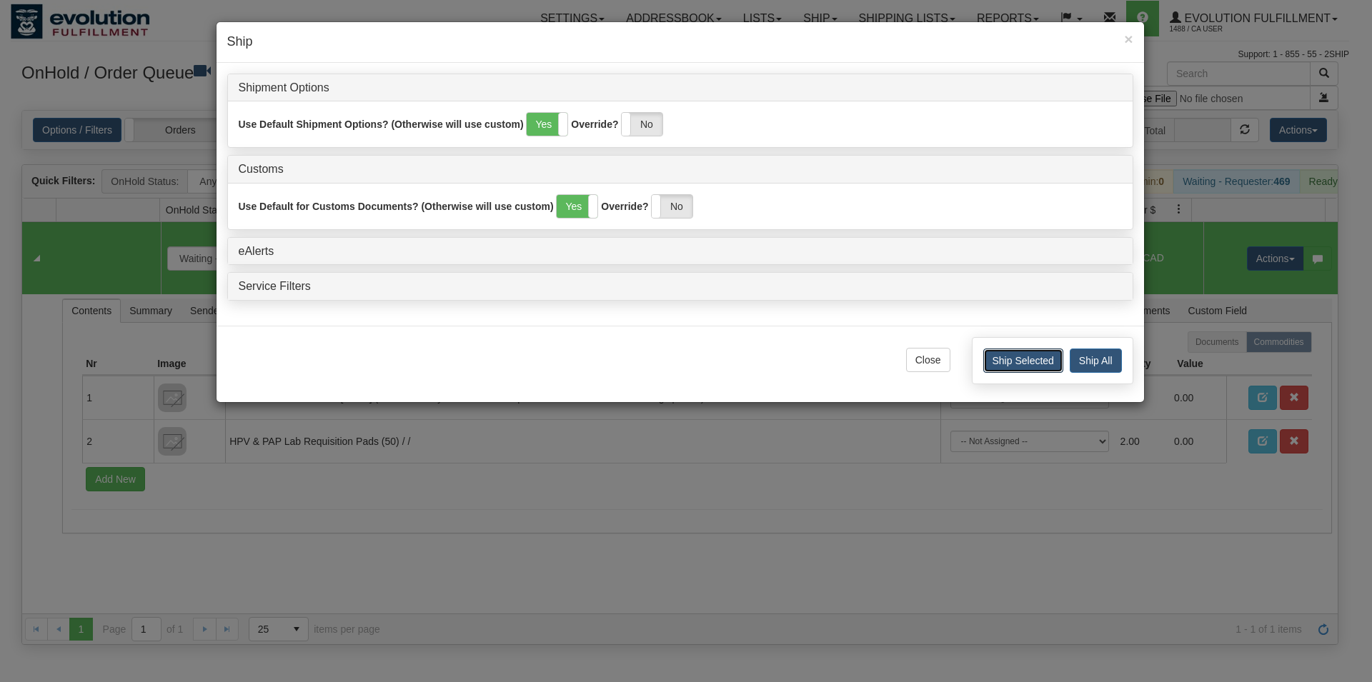
drag, startPoint x: 1010, startPoint y: 354, endPoint x: 619, endPoint y: 419, distance: 397.0
click at [1007, 357] on button "Ship Selected" at bounding box center [1023, 361] width 80 height 24
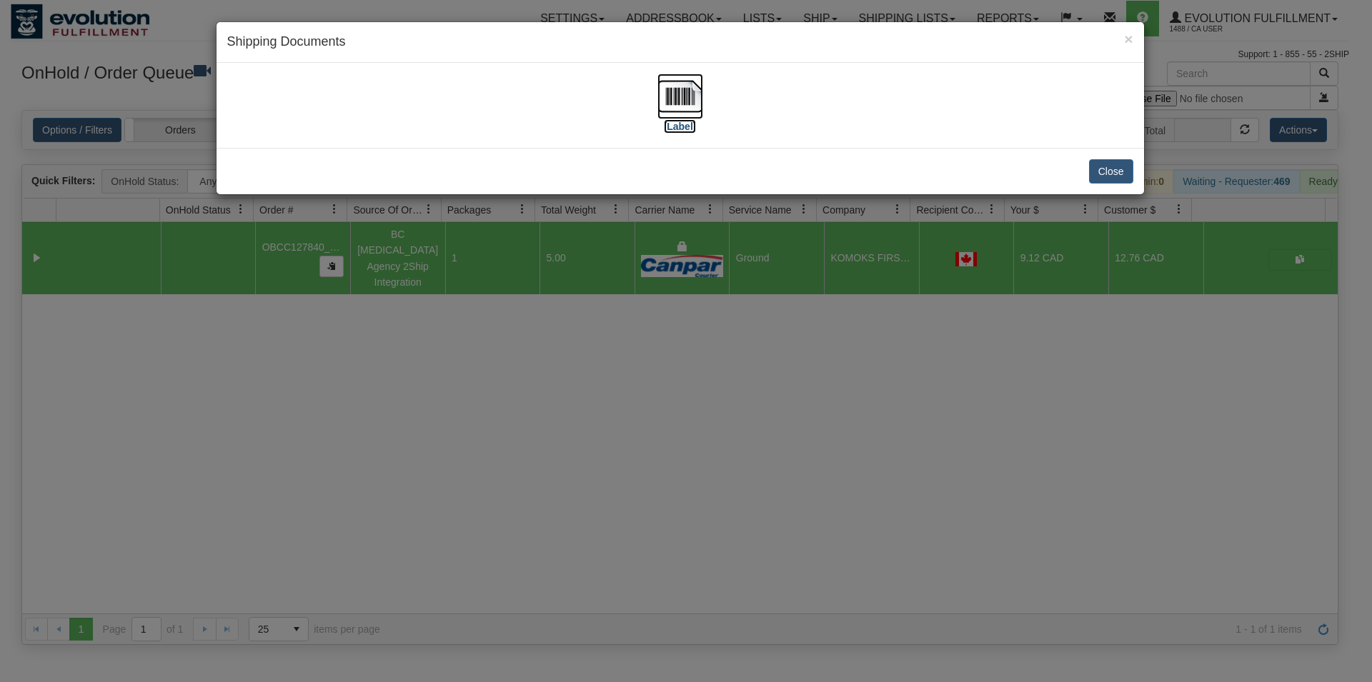
click at [671, 96] on img at bounding box center [680, 97] width 46 height 46
drag, startPoint x: 1111, startPoint y: 174, endPoint x: 1052, endPoint y: 172, distance: 58.6
click at [1110, 174] on button "Close" at bounding box center [1111, 171] width 44 height 24
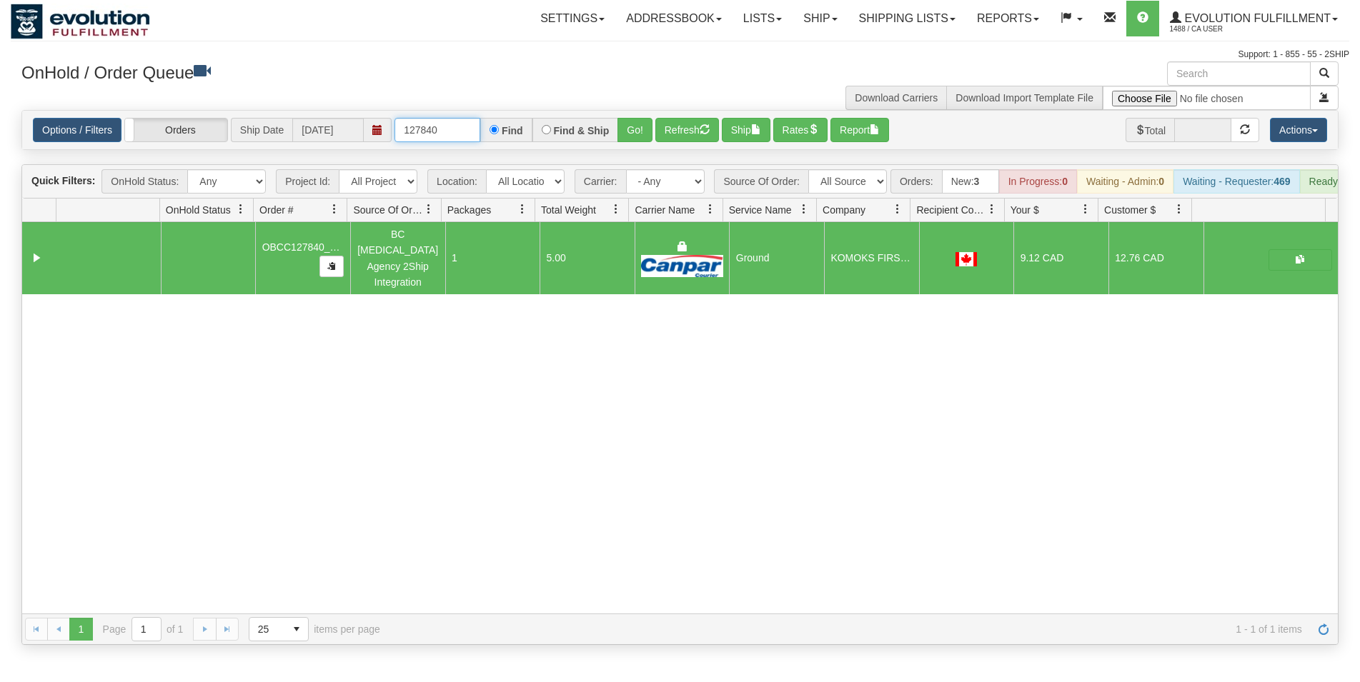
click at [450, 129] on input "127840" at bounding box center [437, 130] width 86 height 24
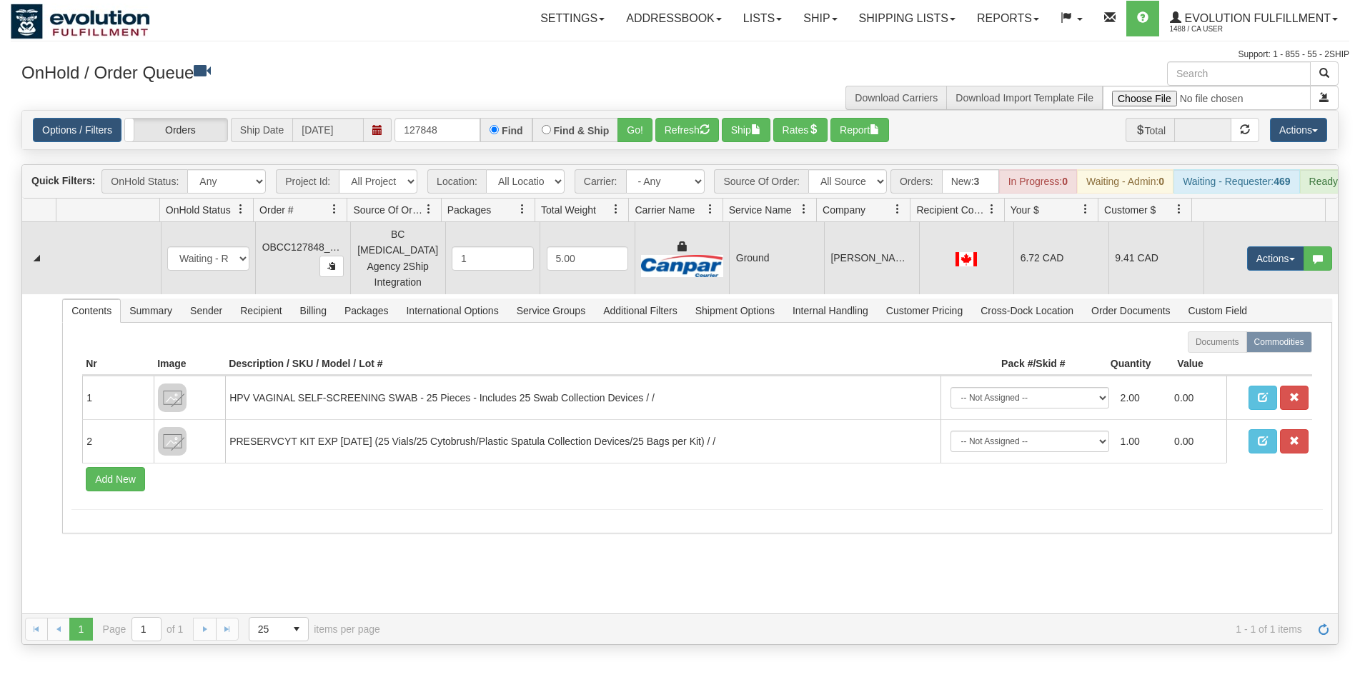
click at [964, 283] on td at bounding box center [966, 258] width 95 height 72
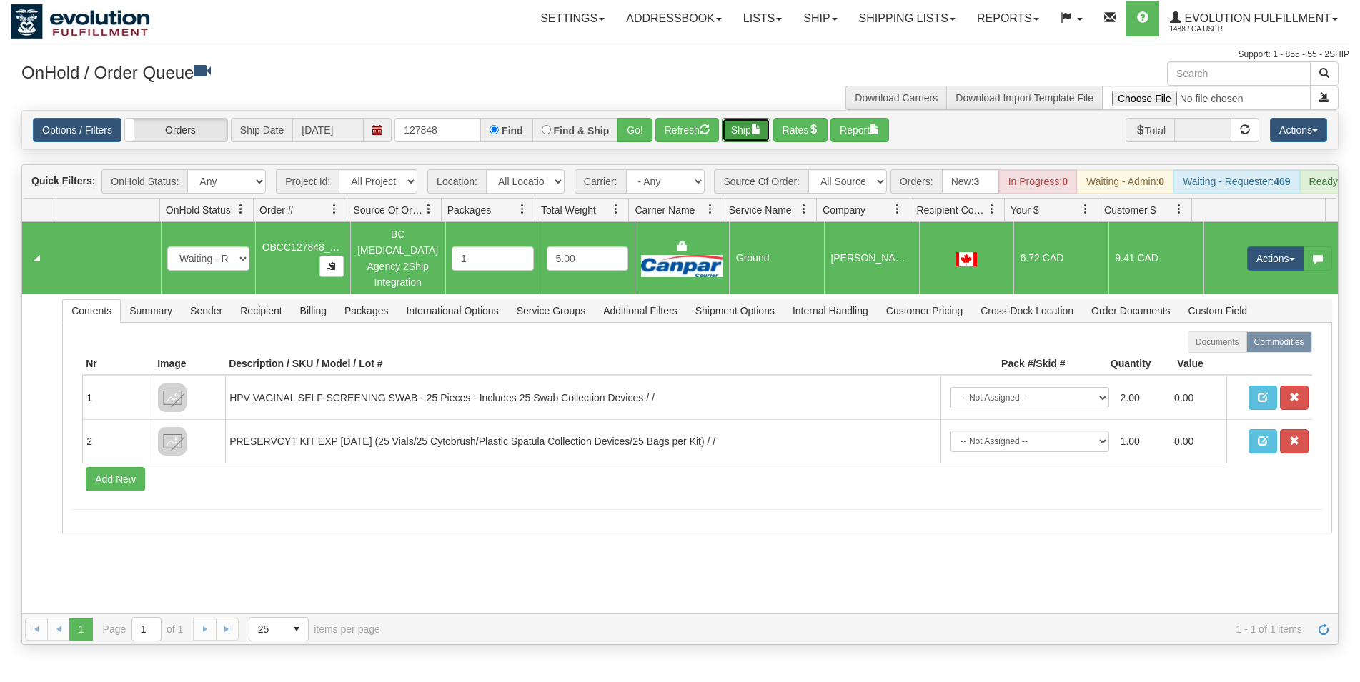
click at [751, 128] on button "Ship" at bounding box center [746, 130] width 49 height 24
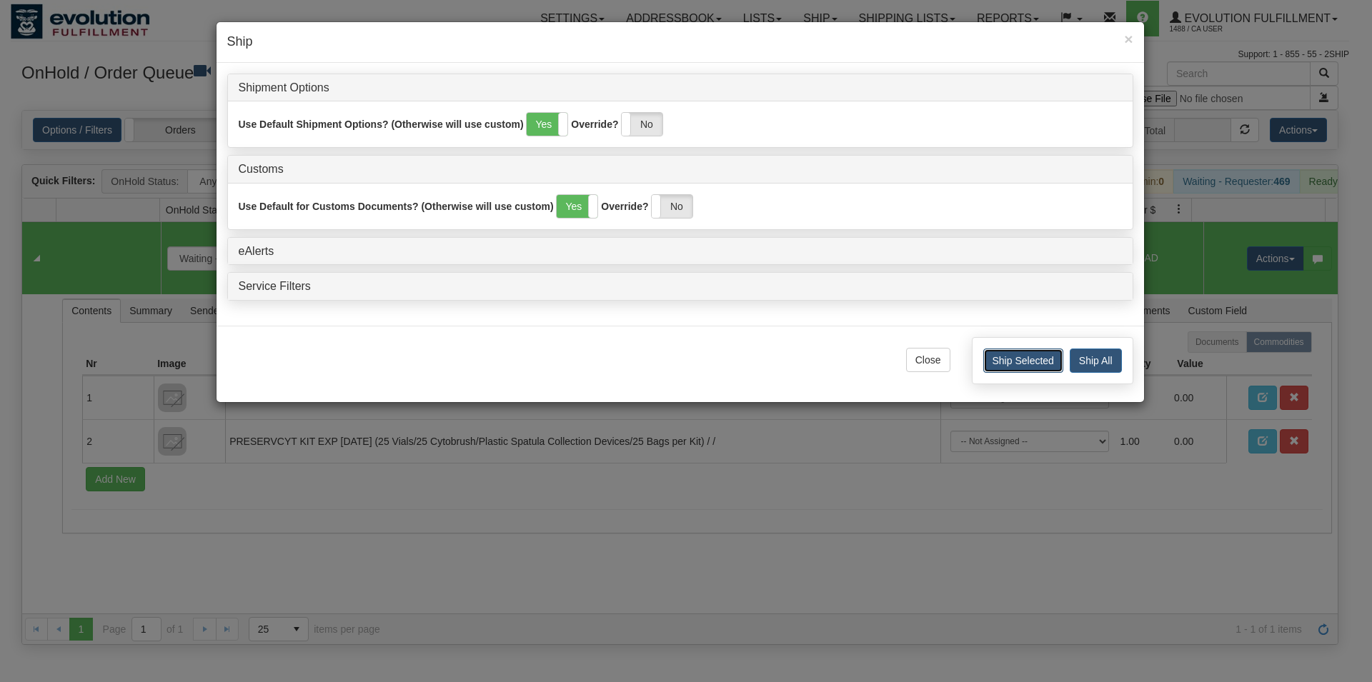
click at [1004, 364] on button "Ship Selected" at bounding box center [1023, 361] width 80 height 24
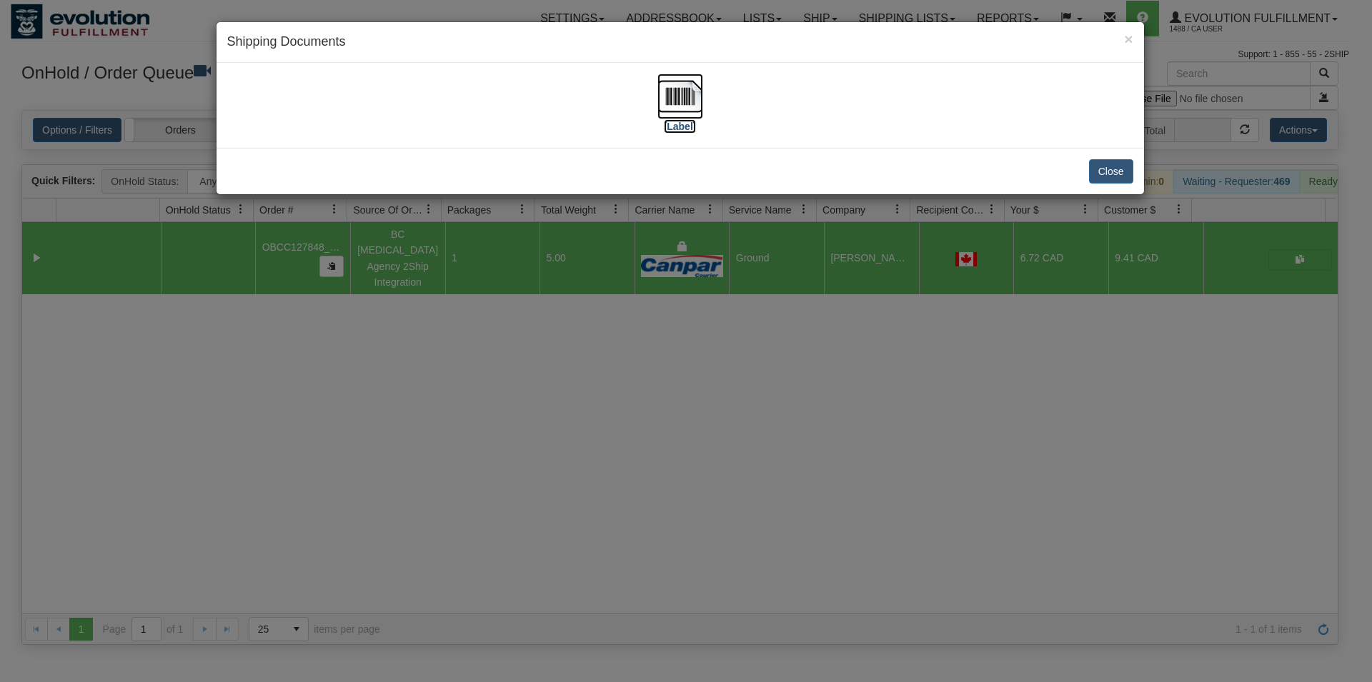
click at [689, 89] on img at bounding box center [680, 97] width 46 height 46
click at [1110, 158] on div "Close" at bounding box center [679, 171] width 927 height 46
click at [1088, 176] on div "Close" at bounding box center [679, 171] width 927 height 46
click at [1092, 174] on button "Close" at bounding box center [1111, 171] width 44 height 24
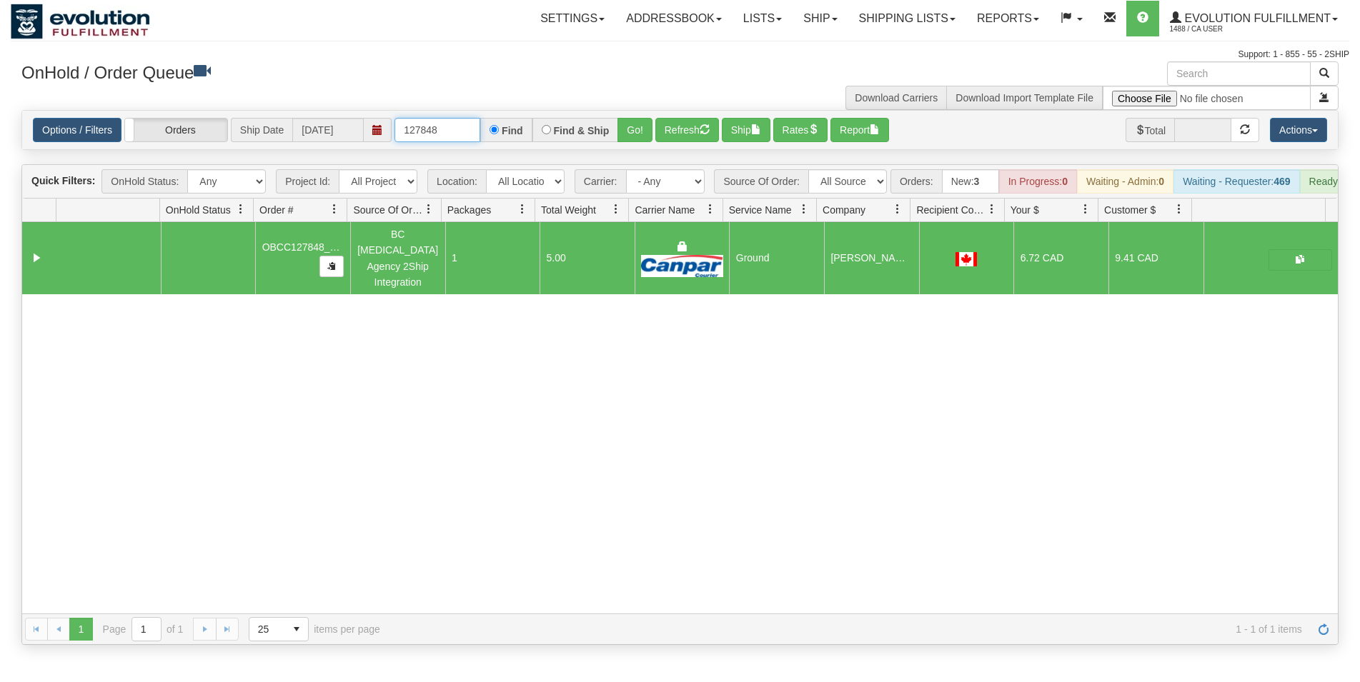
drag, startPoint x: 431, startPoint y: 134, endPoint x: 444, endPoint y: 131, distance: 13.9
click at [444, 131] on input "127848" at bounding box center [437, 130] width 86 height 24
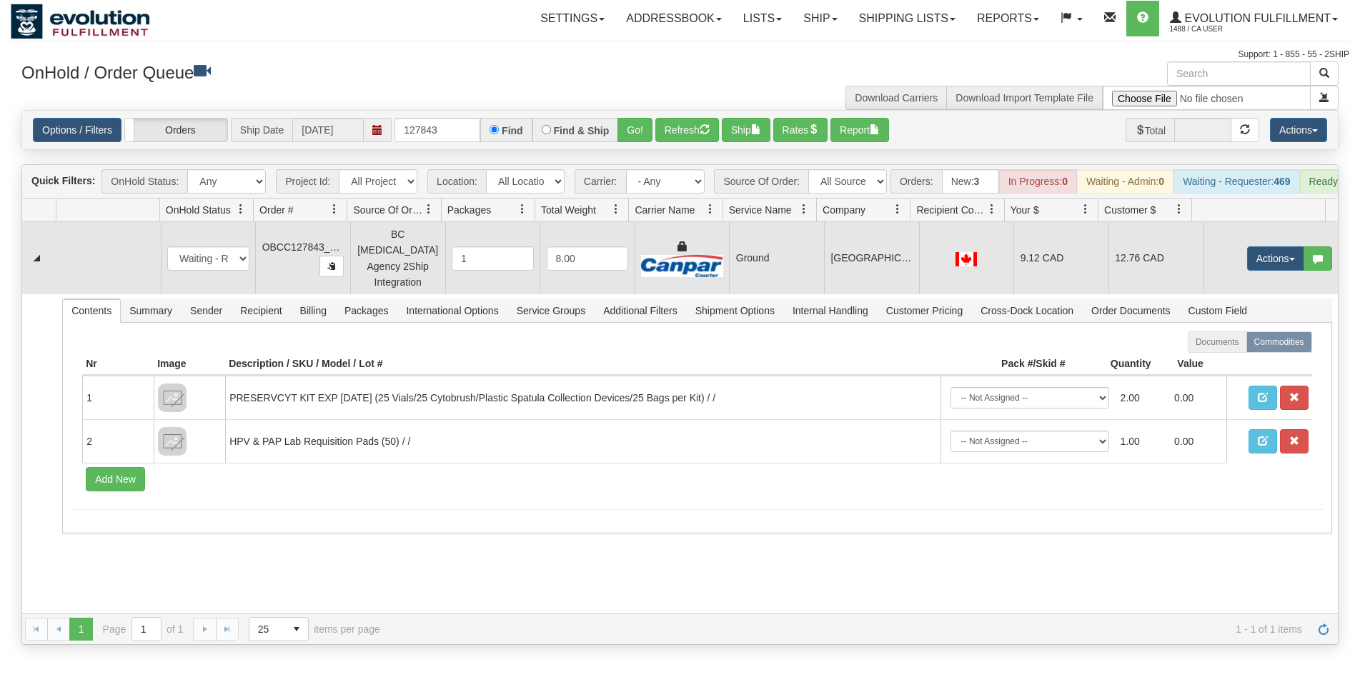
click at [755, 276] on td "Ground" at bounding box center [776, 258] width 95 height 72
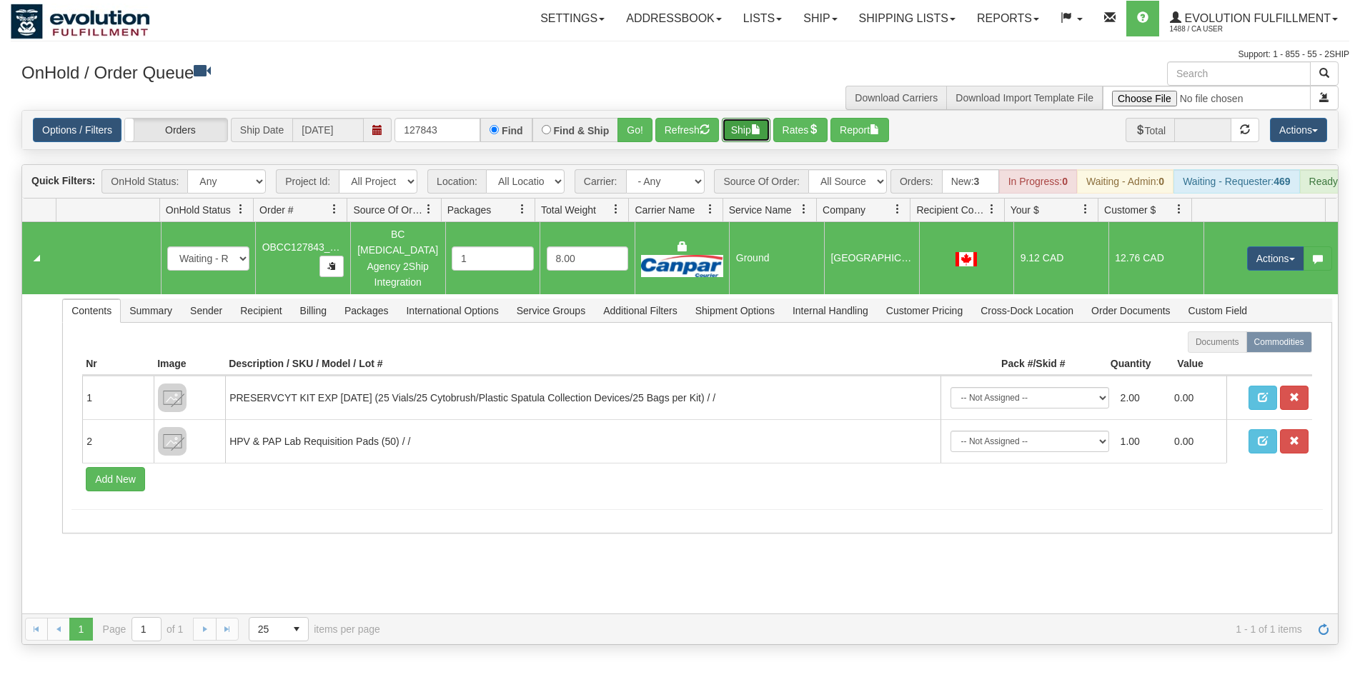
click at [749, 128] on button "Ship" at bounding box center [746, 130] width 49 height 24
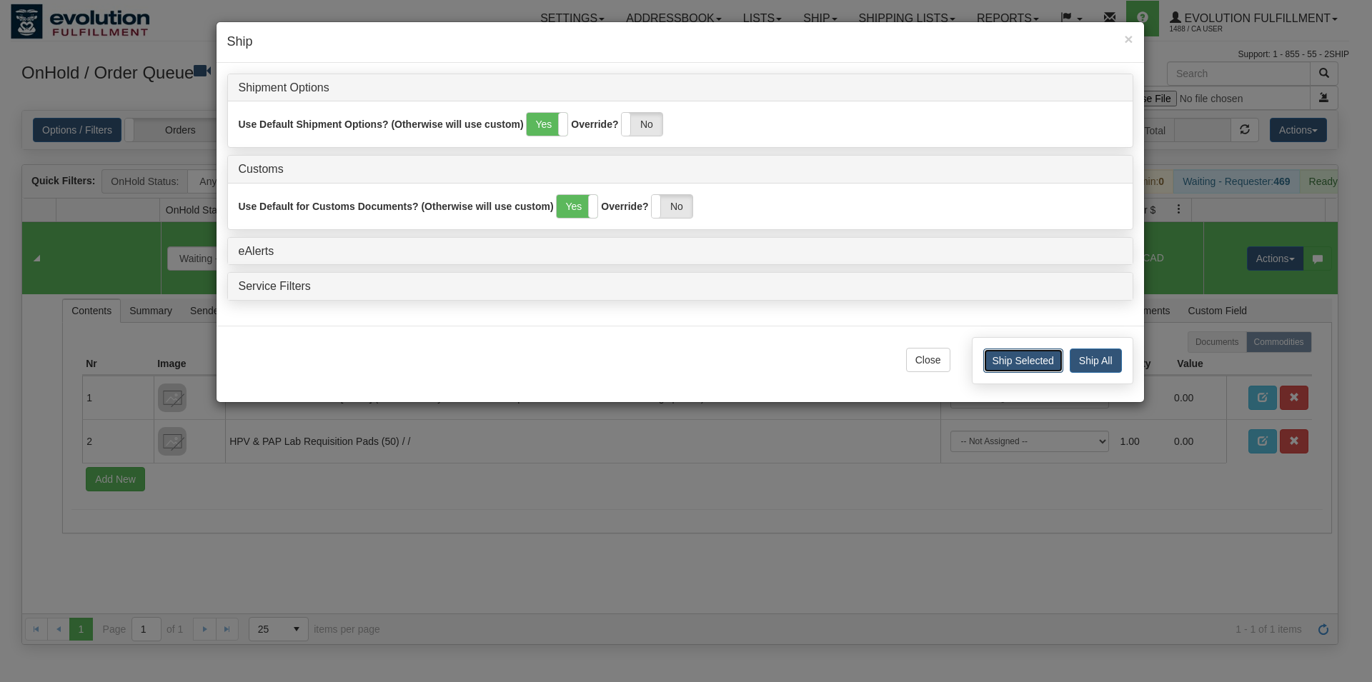
click at [999, 362] on button "Ship Selected" at bounding box center [1023, 361] width 80 height 24
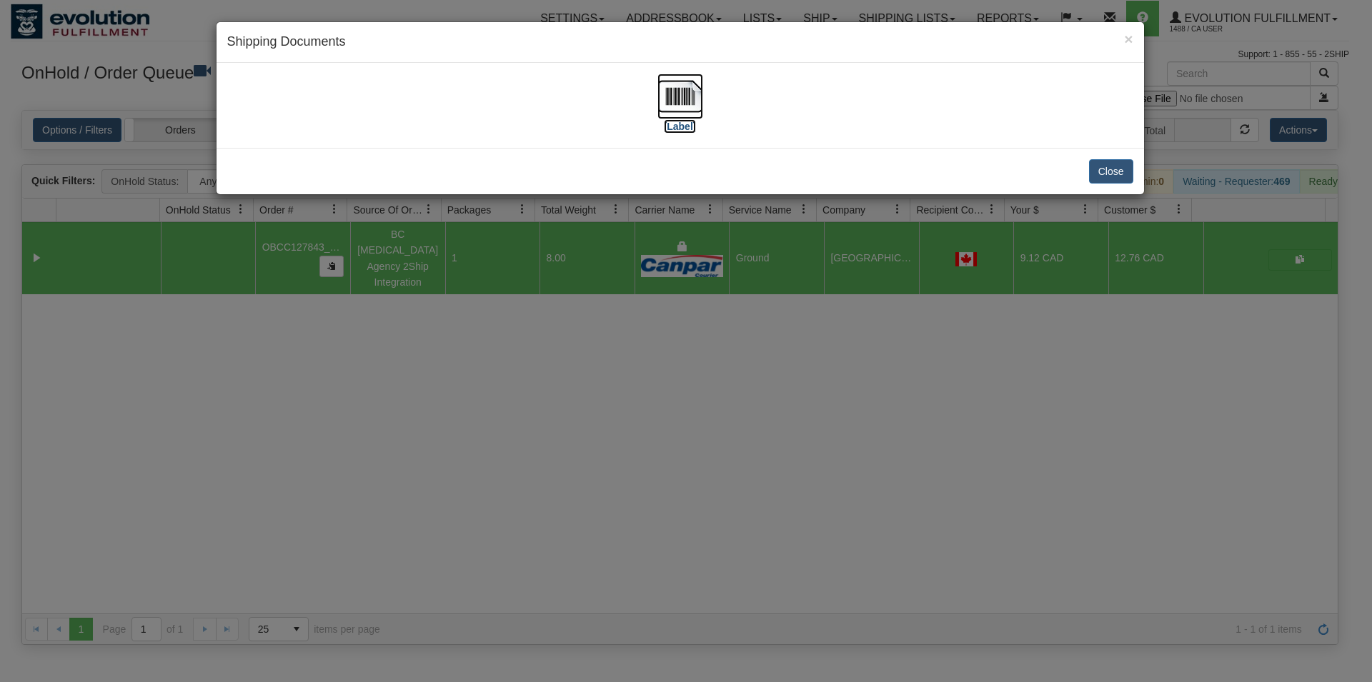
click at [678, 99] on img at bounding box center [680, 97] width 46 height 46
click at [1090, 167] on button "Close" at bounding box center [1111, 171] width 44 height 24
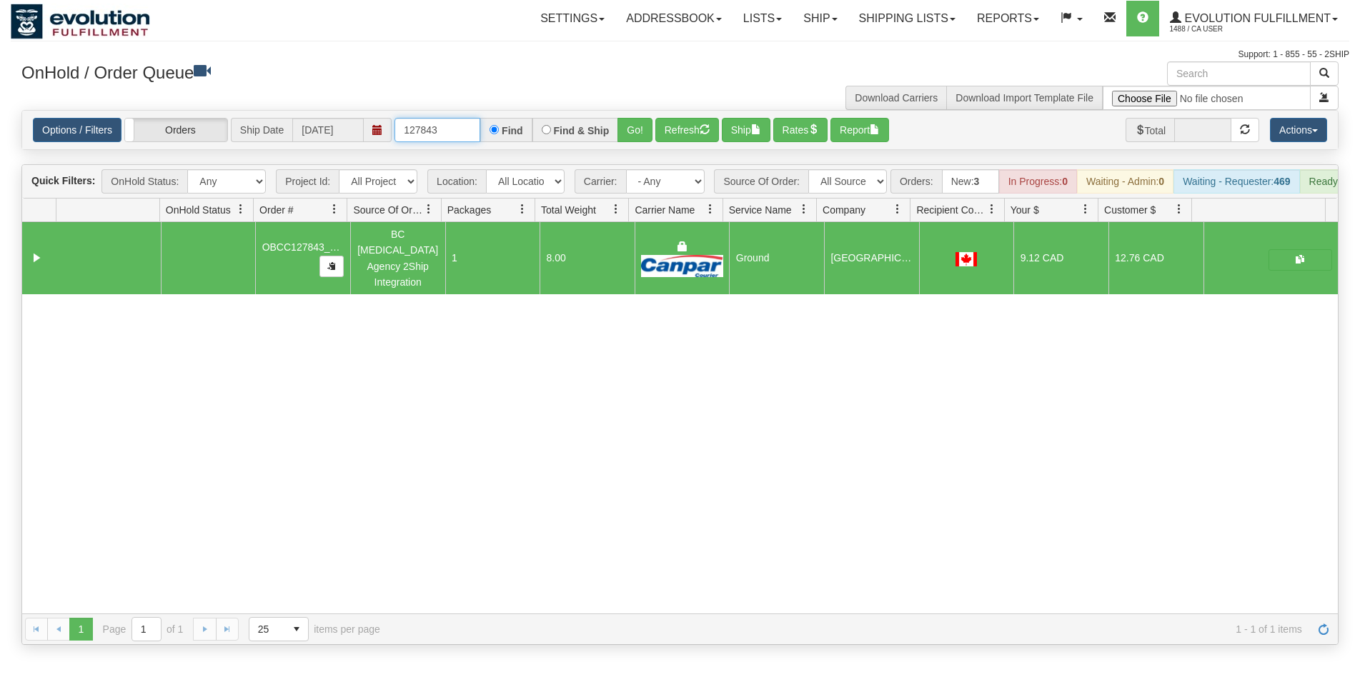
drag, startPoint x: 424, startPoint y: 128, endPoint x: 442, endPoint y: 128, distance: 17.9
click at [442, 128] on input "127843" at bounding box center [437, 130] width 86 height 24
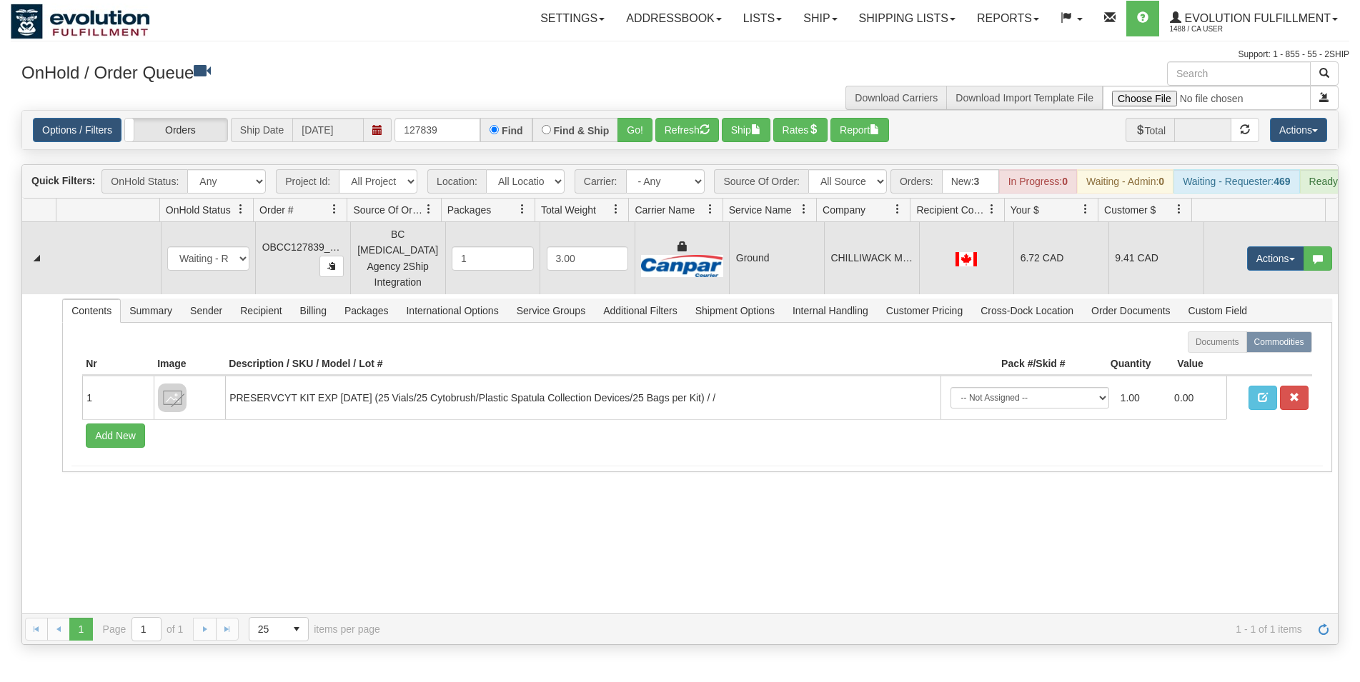
drag, startPoint x: 833, startPoint y: 273, endPoint x: 793, endPoint y: 221, distance: 65.2
click at [833, 272] on td "CHILLIWACK MOUNTAIN MEDICAL" at bounding box center [871, 258] width 95 height 72
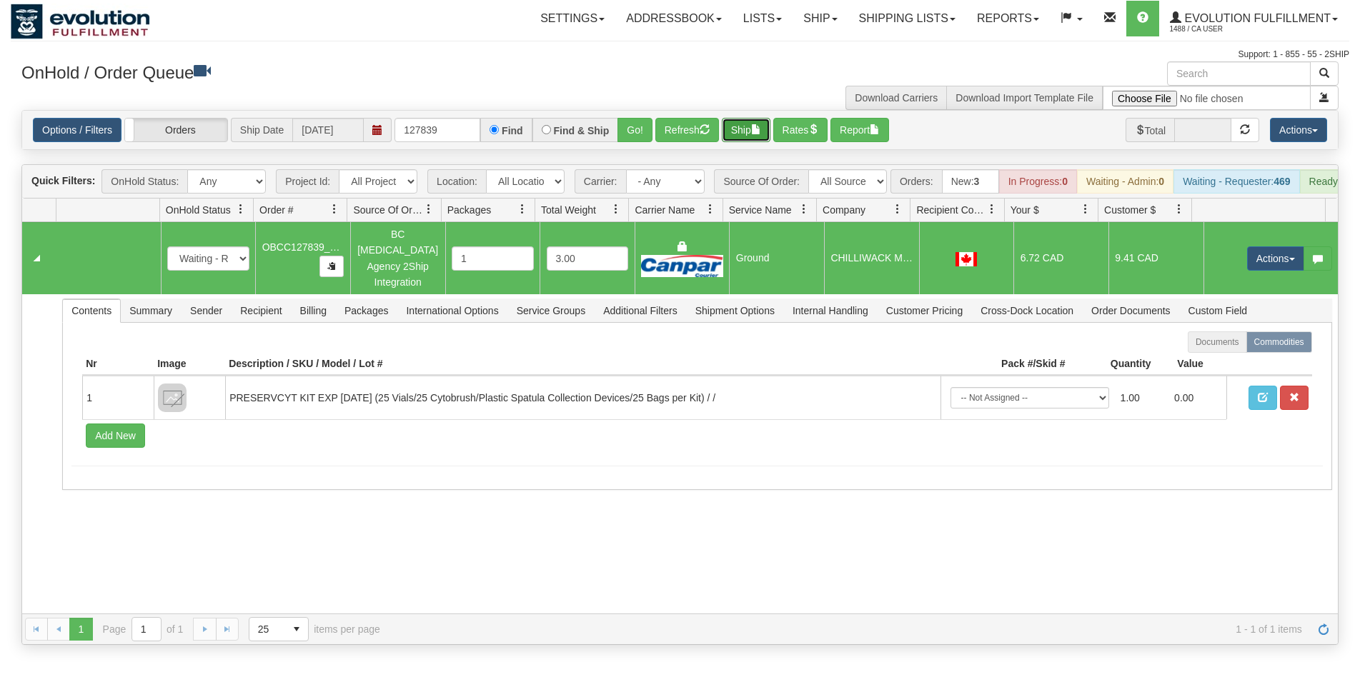
click at [757, 131] on button "Ship" at bounding box center [746, 130] width 49 height 24
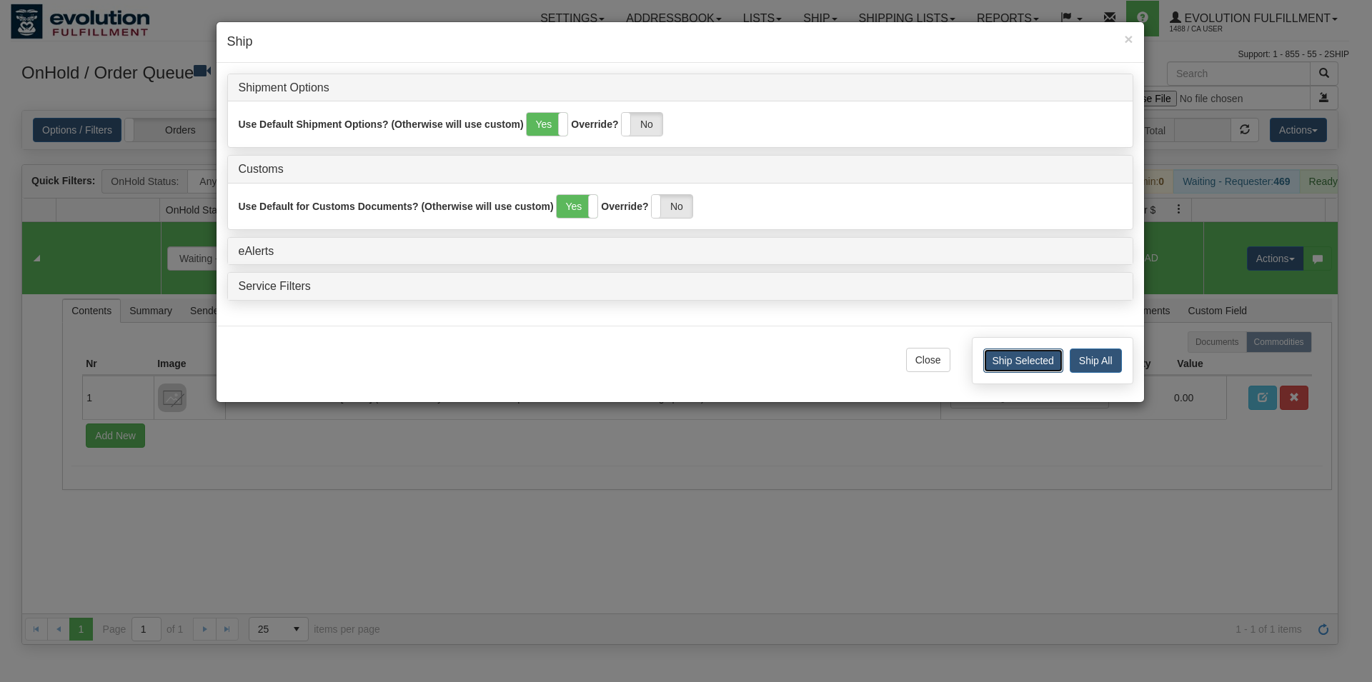
click at [1004, 357] on button "Ship Selected" at bounding box center [1023, 361] width 80 height 24
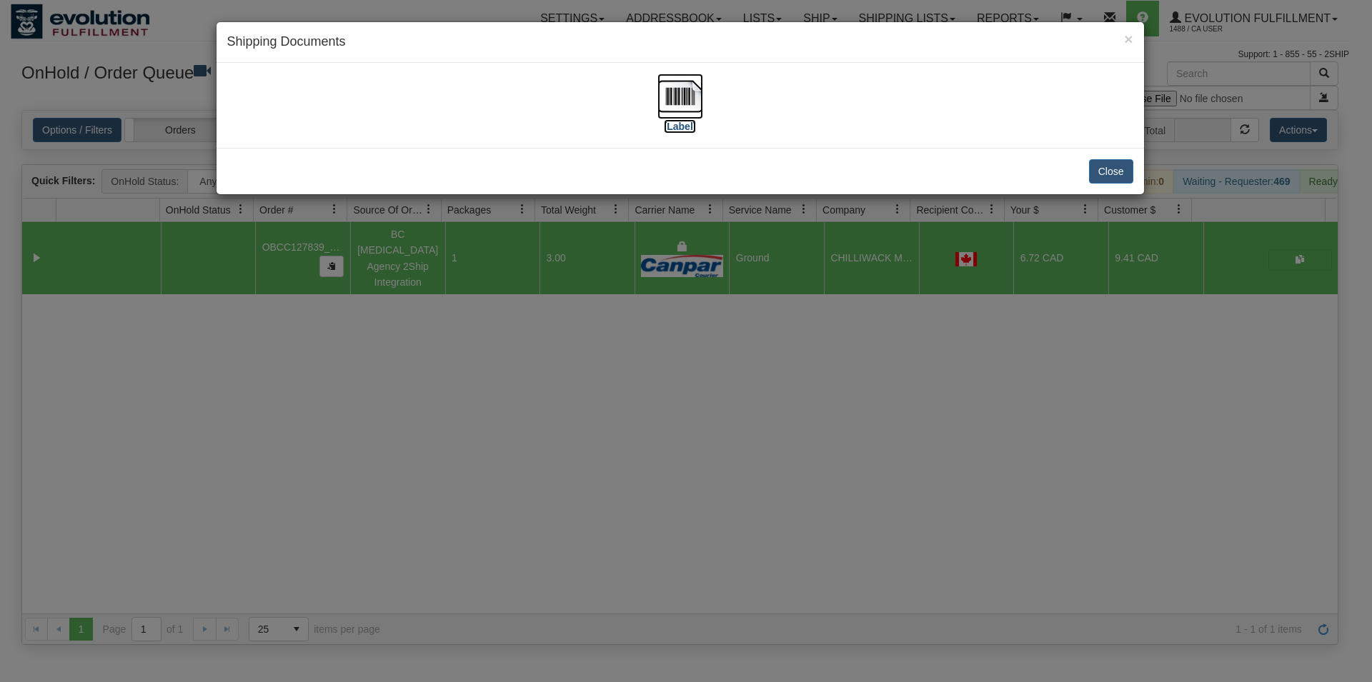
click at [680, 99] on img at bounding box center [680, 97] width 46 height 46
click at [1098, 175] on button "Close" at bounding box center [1111, 171] width 44 height 24
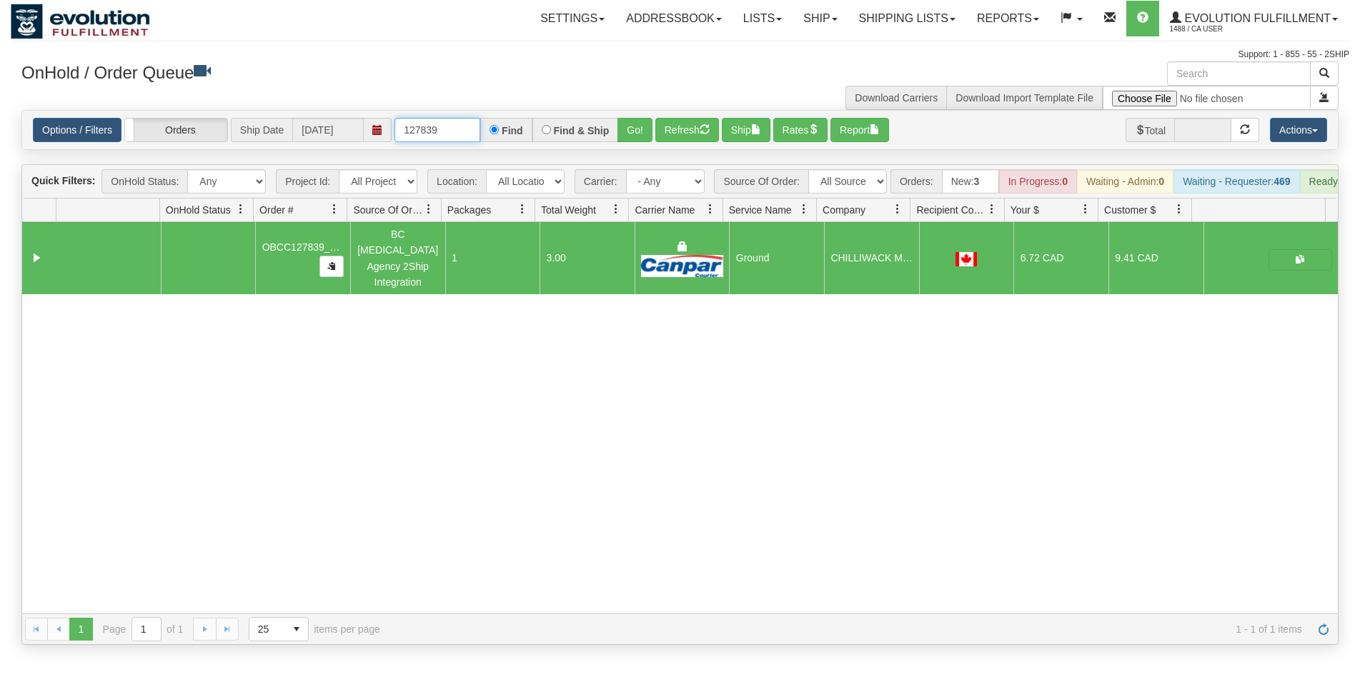
drag, startPoint x: 435, startPoint y: 133, endPoint x: 448, endPoint y: 134, distance: 12.9
click at [448, 134] on input "127839" at bounding box center [437, 130] width 86 height 24
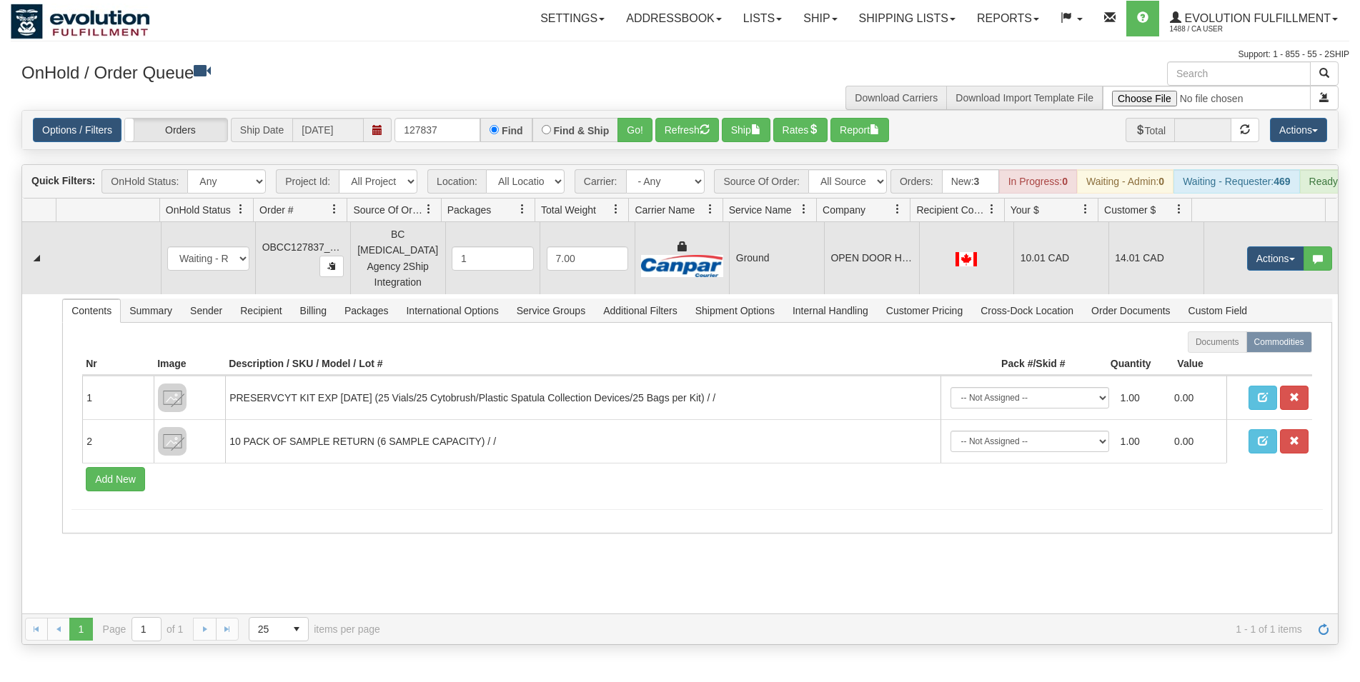
click at [811, 254] on td "Ground" at bounding box center [776, 258] width 95 height 72
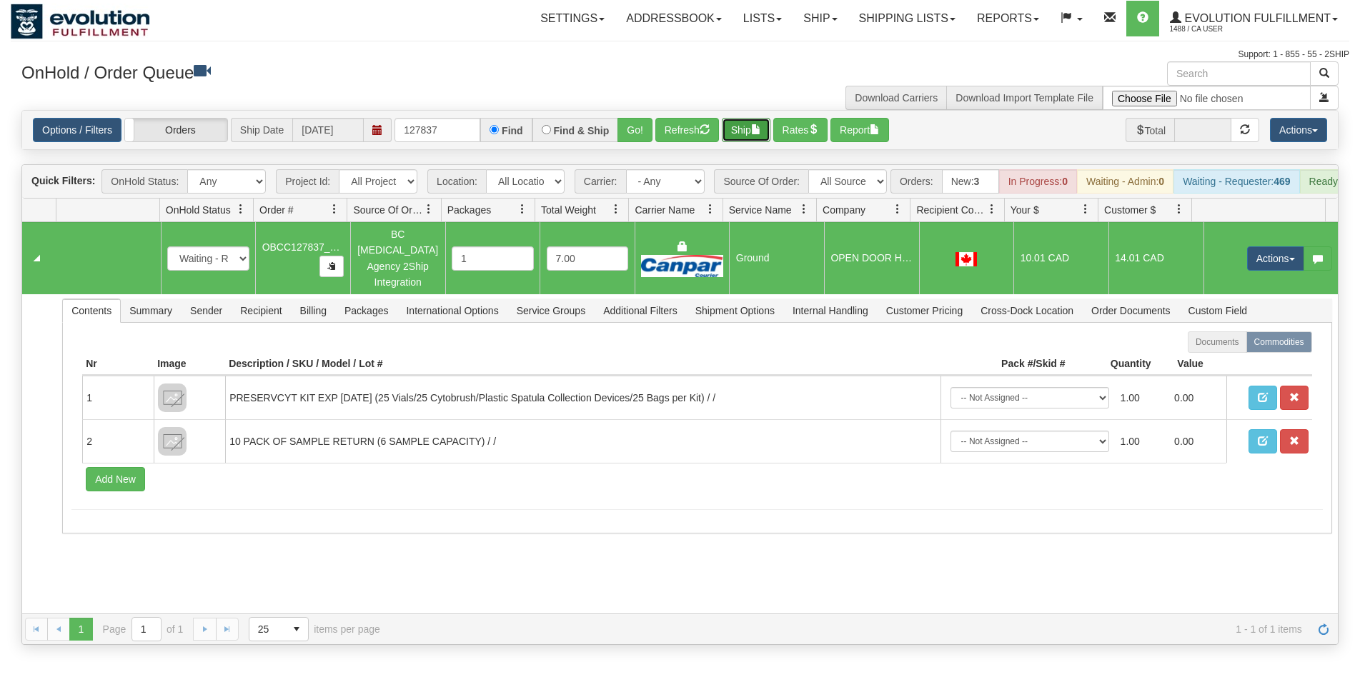
click at [754, 133] on button "Ship" at bounding box center [746, 130] width 49 height 24
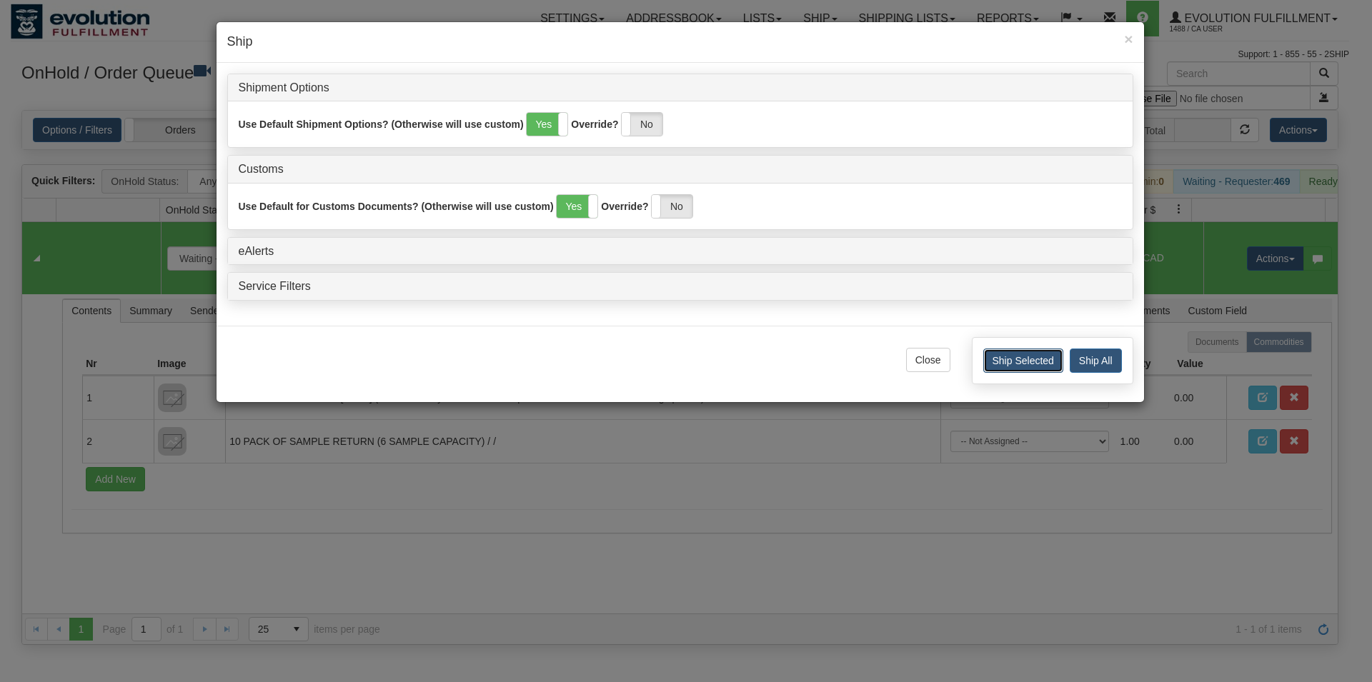
click at [1004, 361] on button "Ship Selected" at bounding box center [1023, 361] width 80 height 24
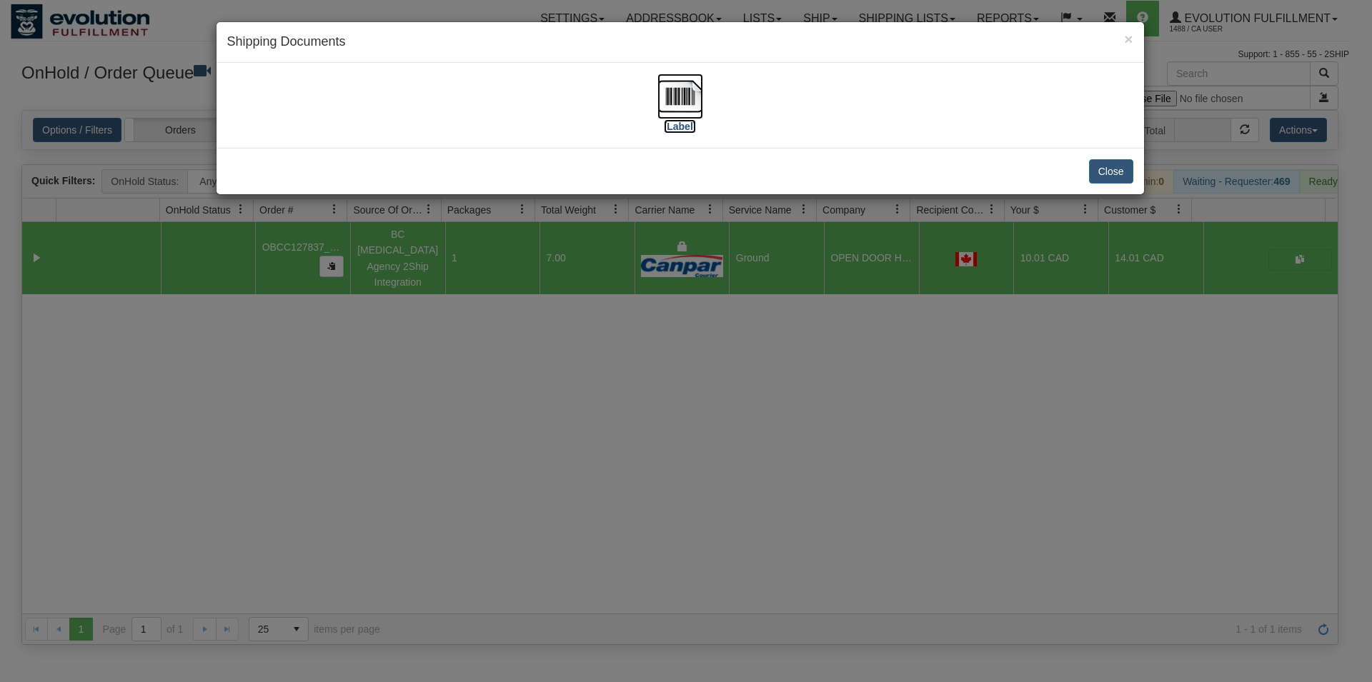
click at [679, 103] on img at bounding box center [680, 97] width 46 height 46
click at [1120, 171] on button "Close" at bounding box center [1111, 171] width 44 height 24
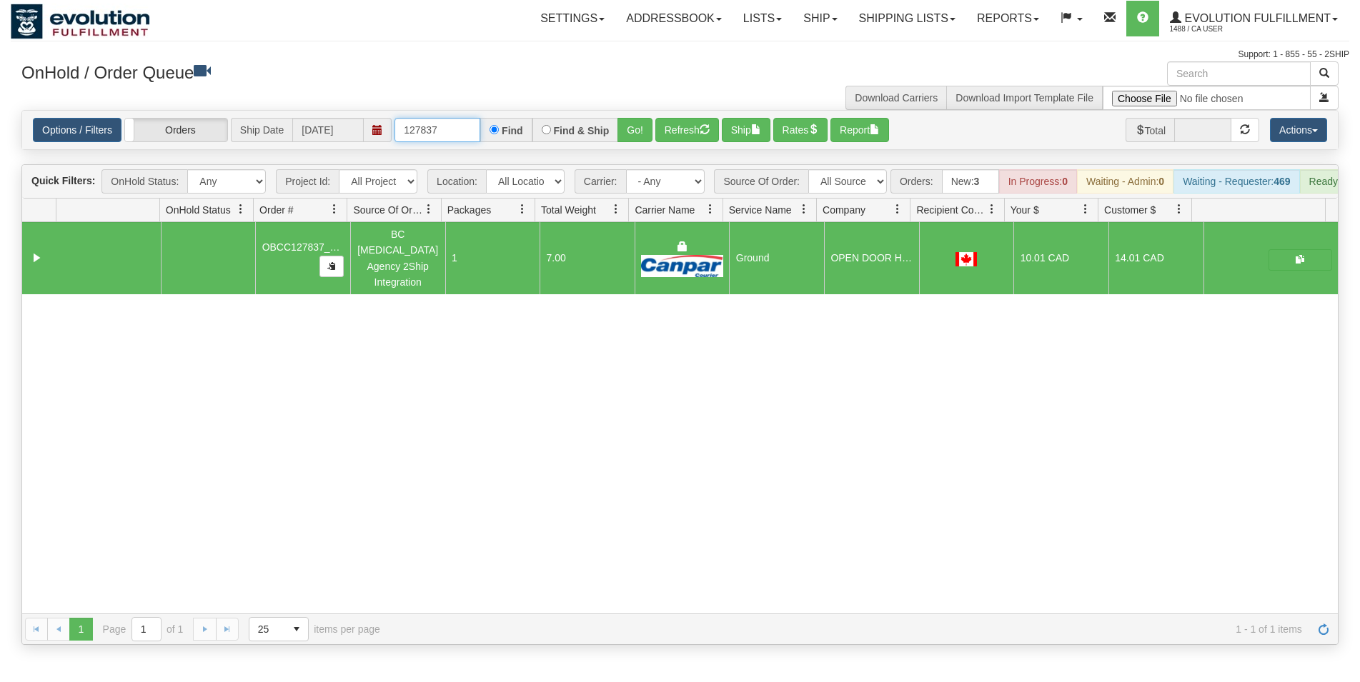
drag, startPoint x: 421, startPoint y: 132, endPoint x: 472, endPoint y: 132, distance: 50.7
click at [472, 132] on input "127837" at bounding box center [437, 130] width 86 height 24
type input "127844"
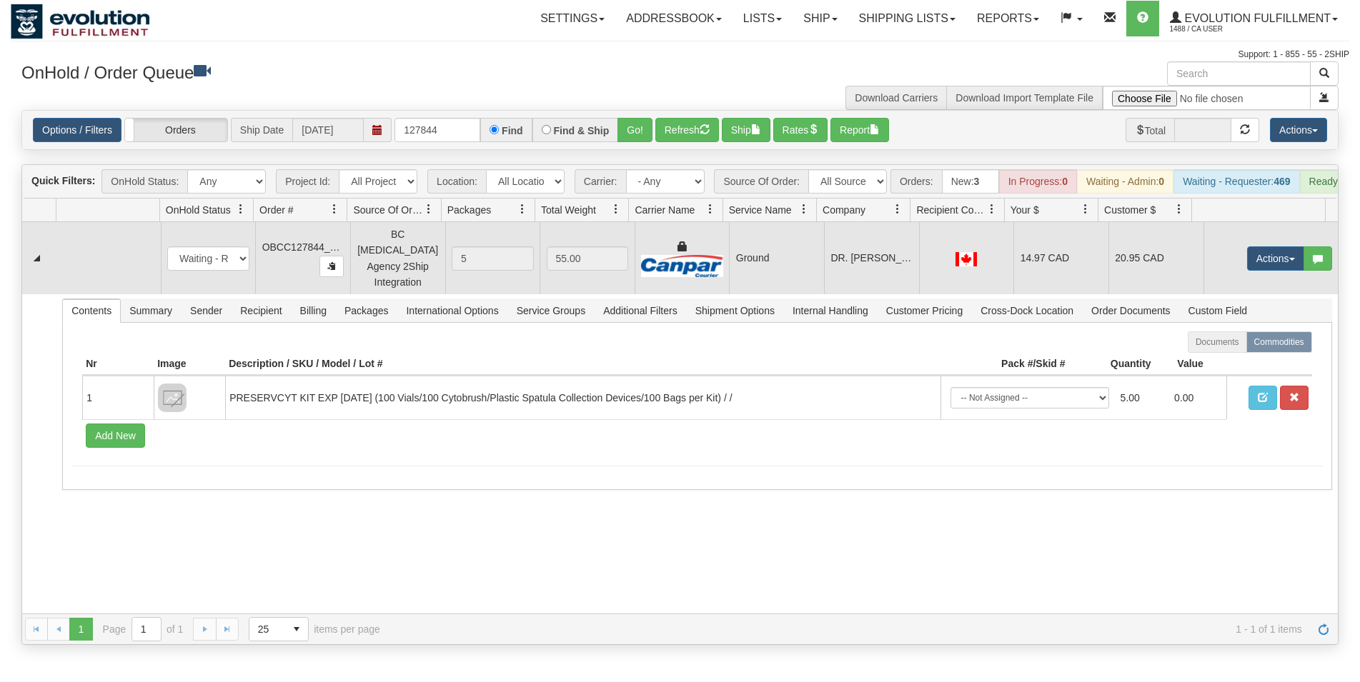
click at [811, 281] on td "Ground" at bounding box center [776, 258] width 95 height 72
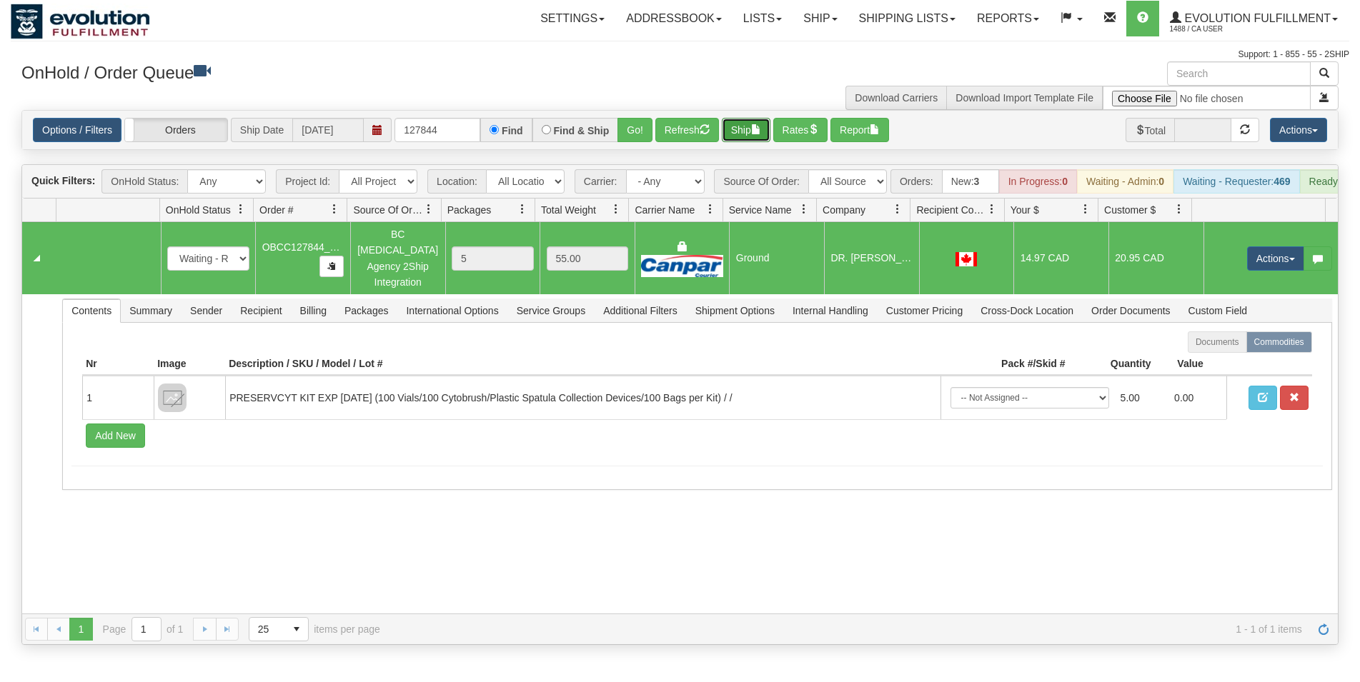
click at [748, 132] on button "Ship" at bounding box center [746, 130] width 49 height 24
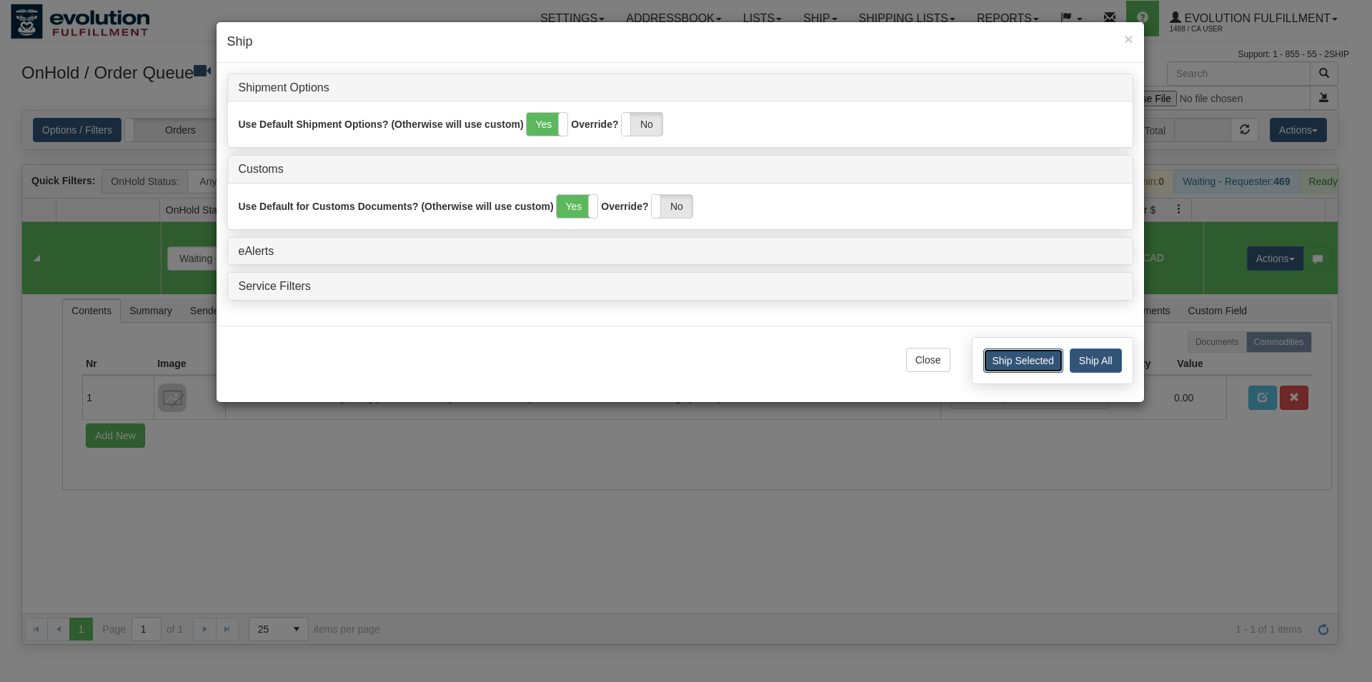
click at [995, 359] on button "Ship Selected" at bounding box center [1023, 361] width 80 height 24
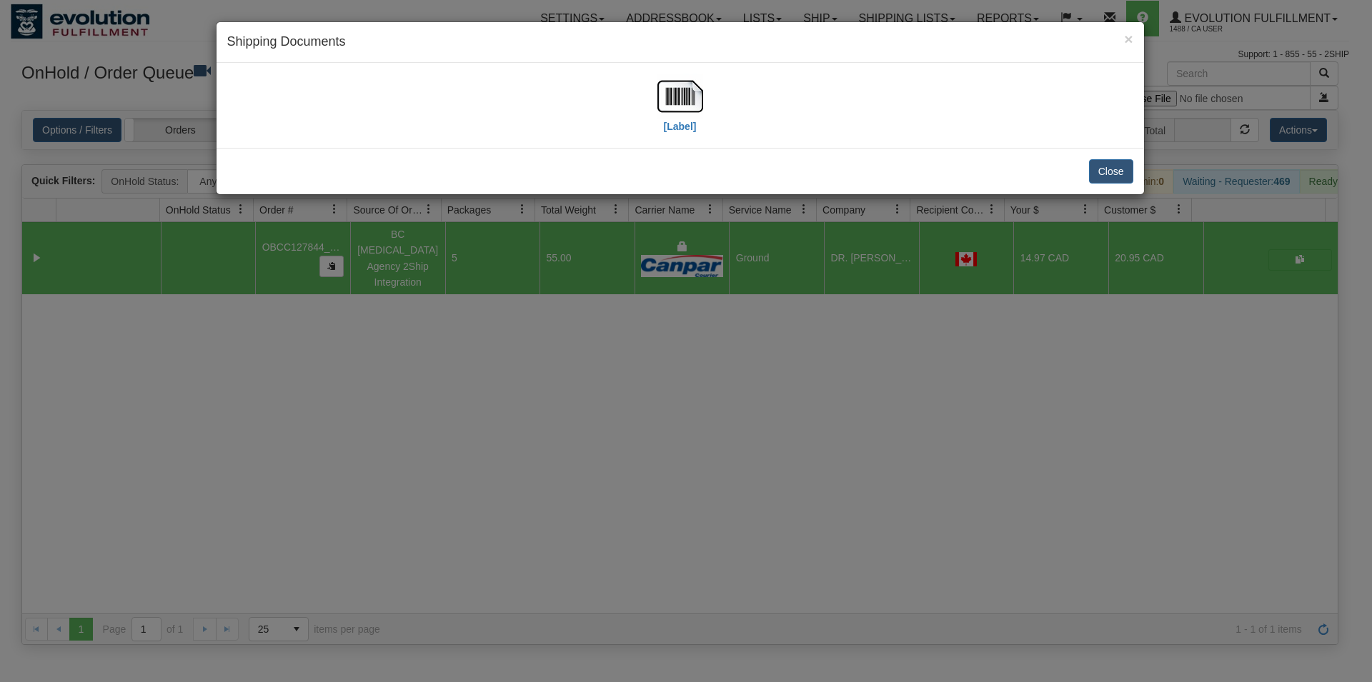
click at [692, 72] on div "[Label]" at bounding box center [679, 105] width 927 height 85
click at [696, 97] on img at bounding box center [680, 97] width 46 height 46
click at [1103, 176] on button "Close" at bounding box center [1111, 171] width 44 height 24
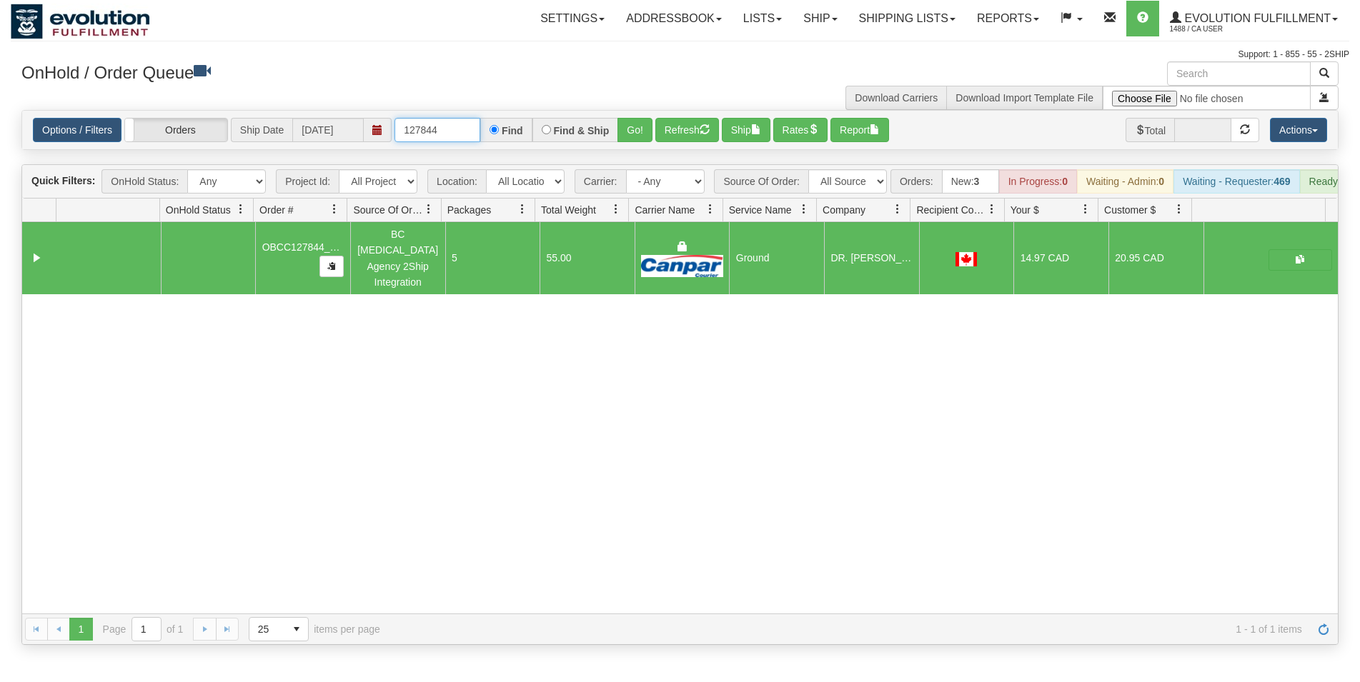
click at [409, 122] on input "127844" at bounding box center [437, 130] width 86 height 24
